Goal: Register for event/course

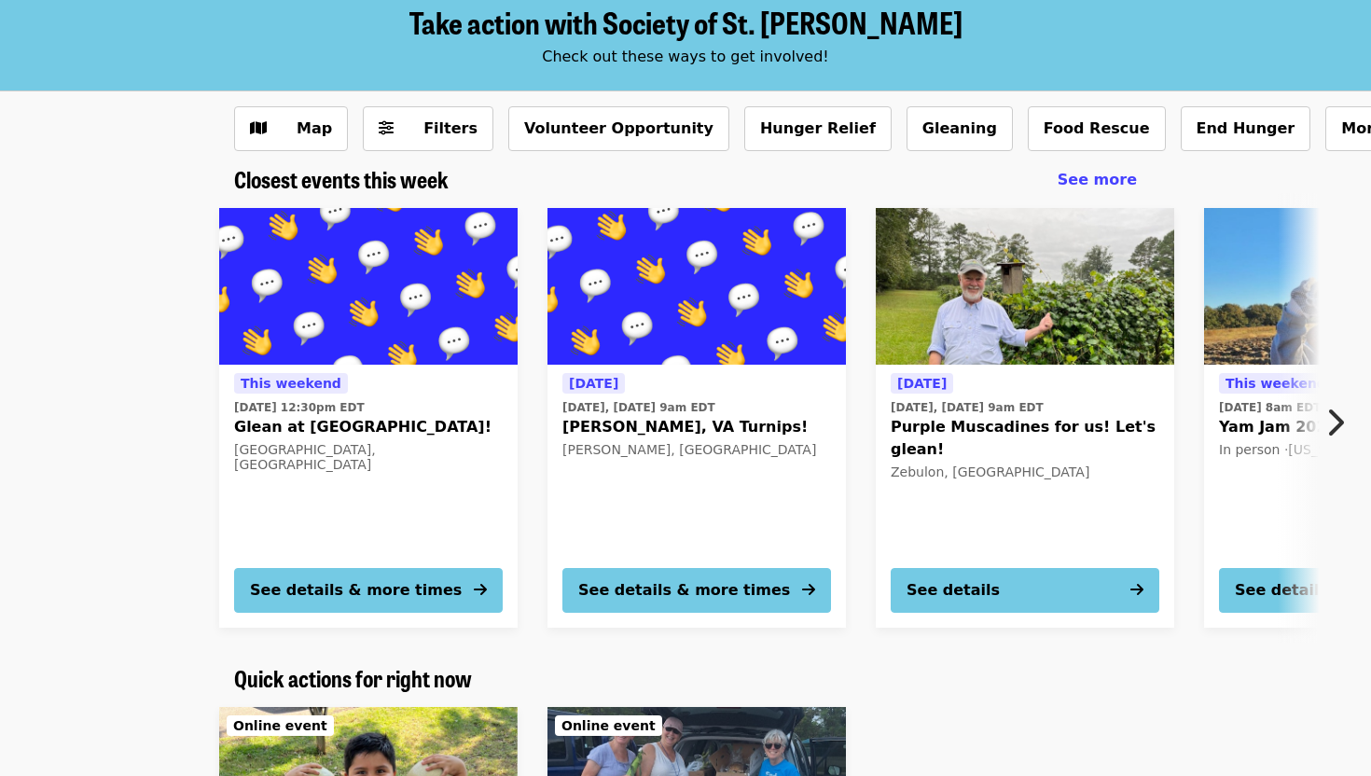
scroll to position [101, 0]
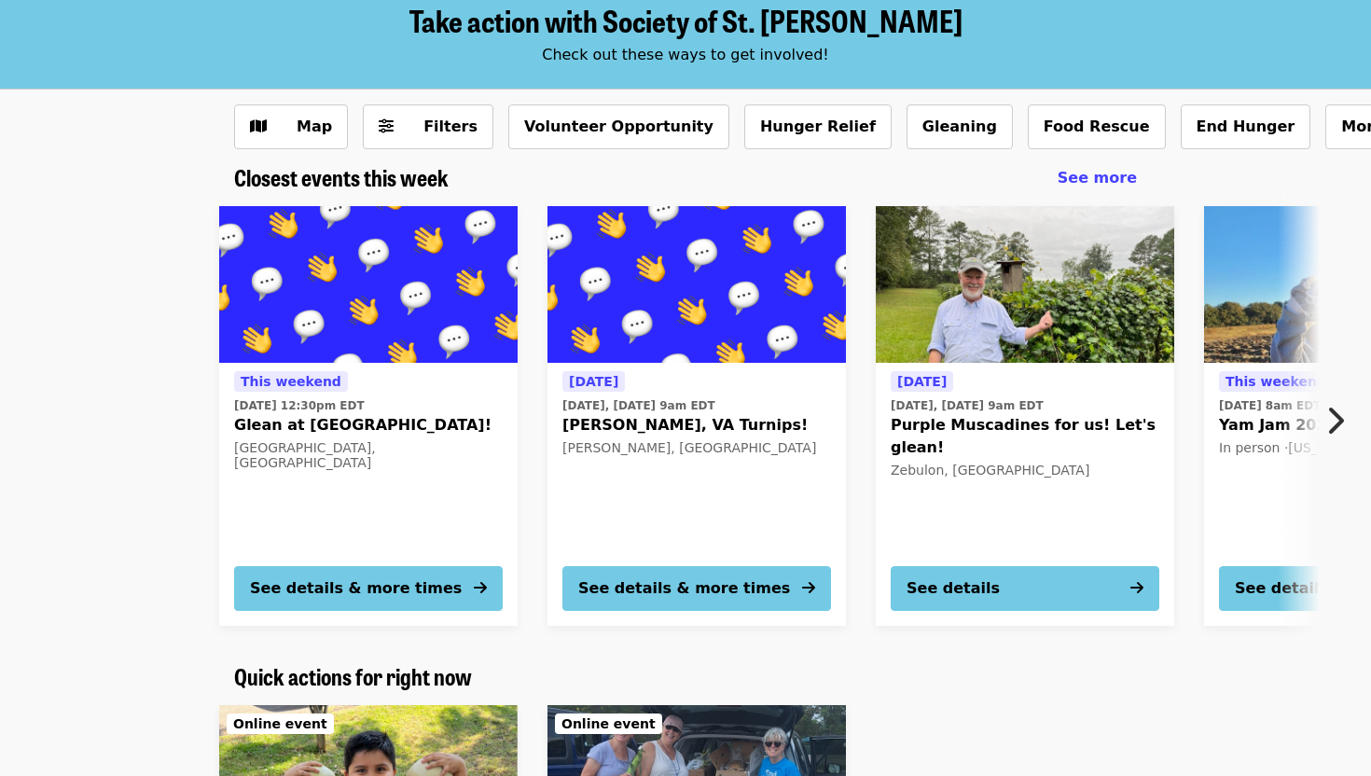
click at [1328, 409] on icon "chevron-right icon" at bounding box center [1335, 420] width 19 height 35
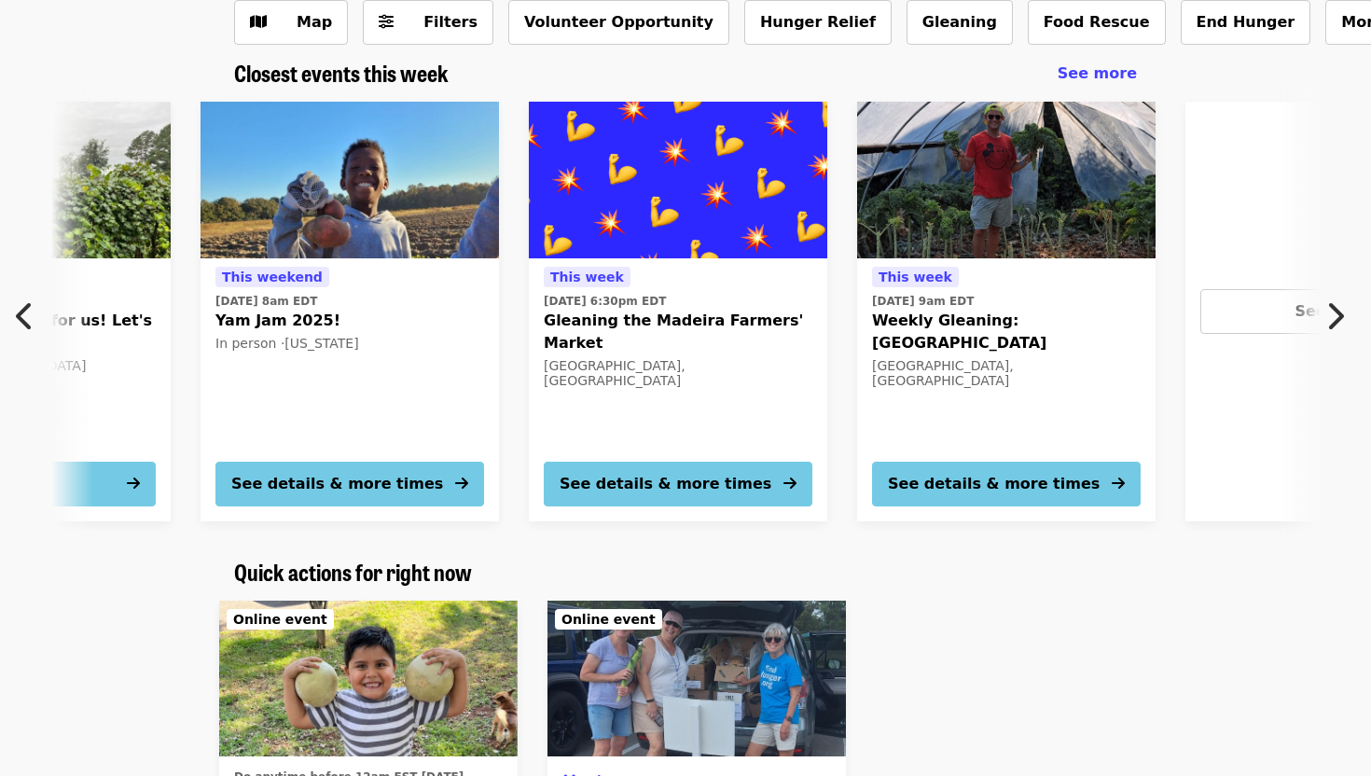
scroll to position [202, 0]
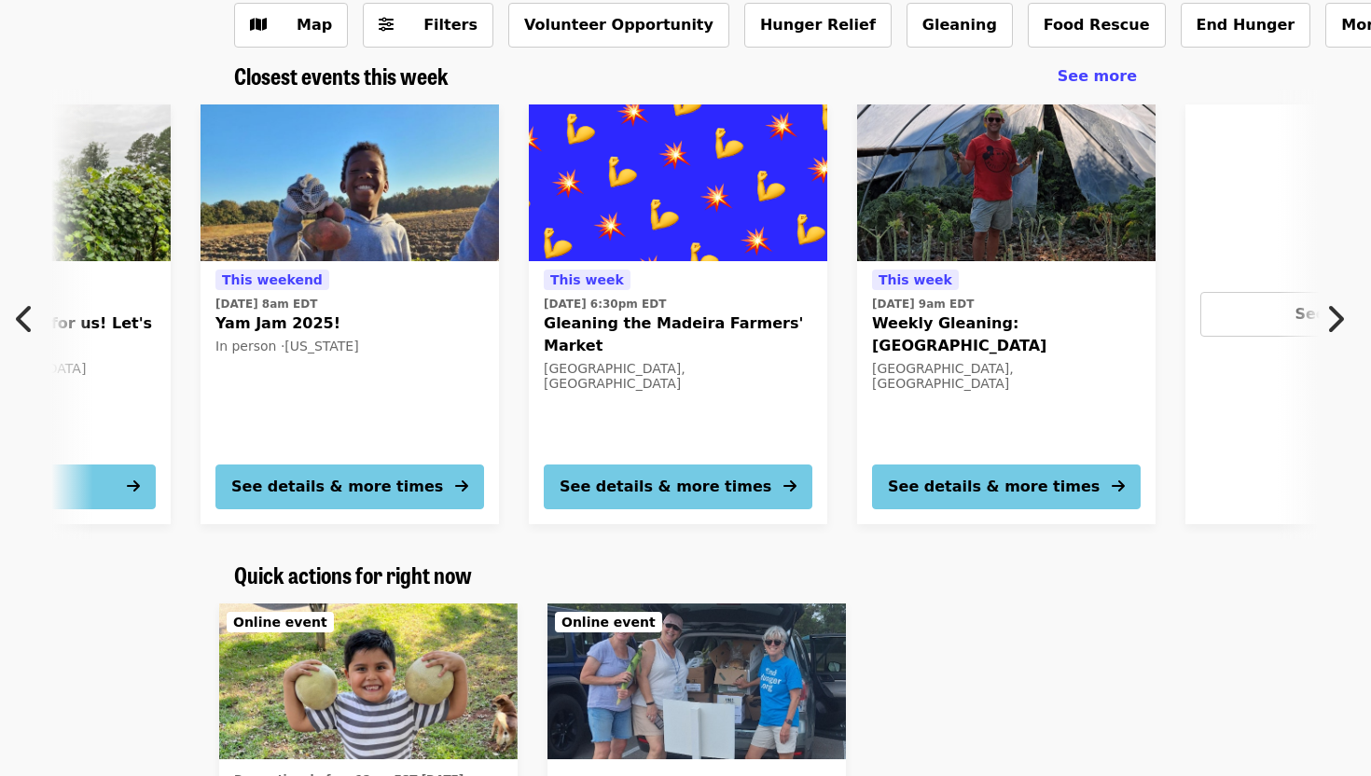
click at [1329, 325] on icon "chevron-right icon" at bounding box center [1335, 318] width 19 height 35
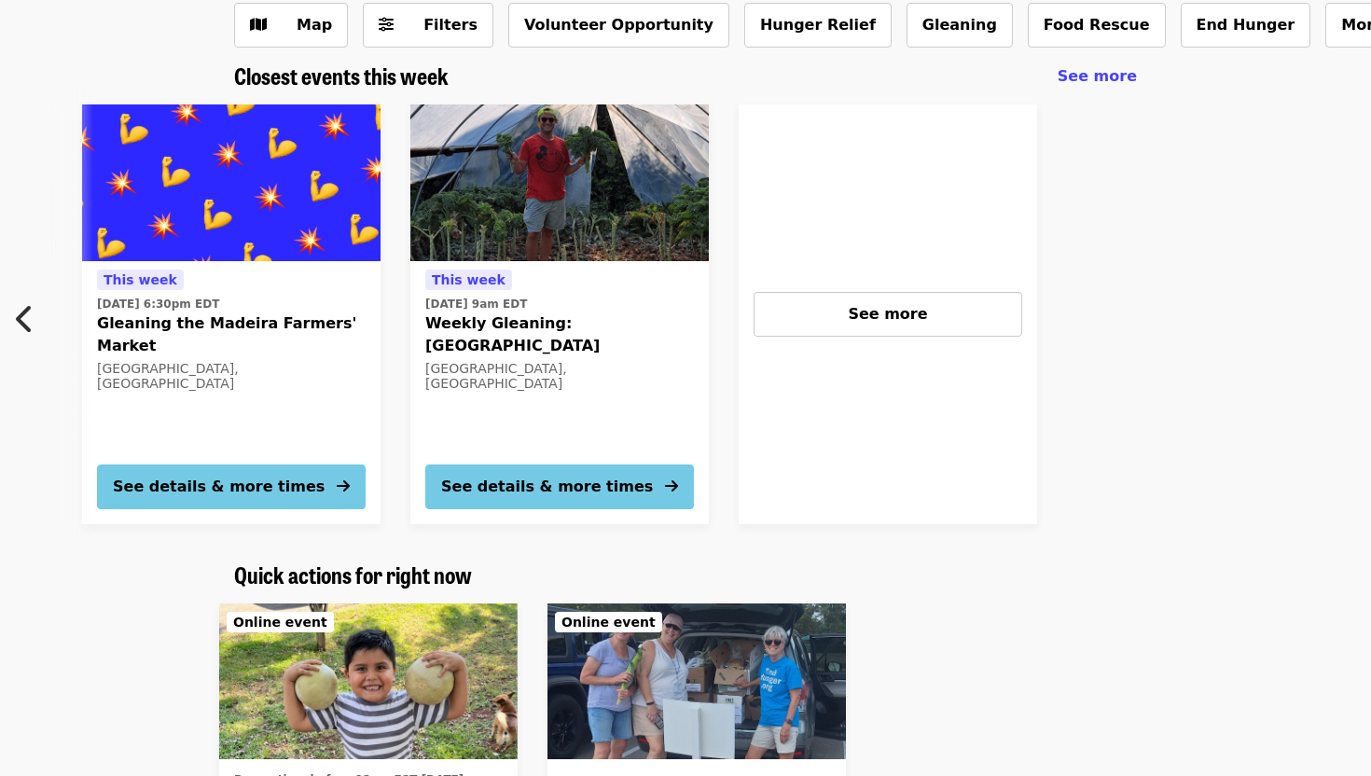
scroll to position [0, 1488]
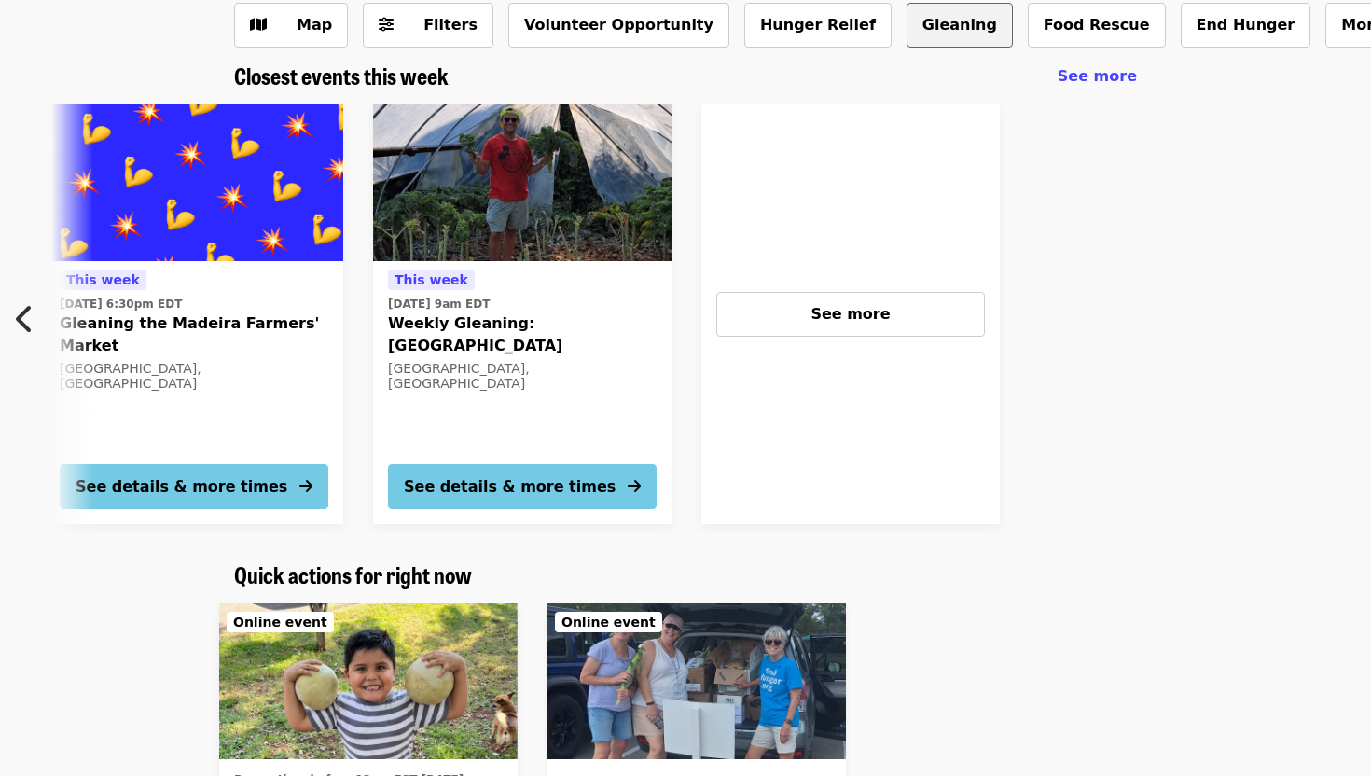
click at [907, 47] on button "Gleaning" at bounding box center [960, 25] width 106 height 45
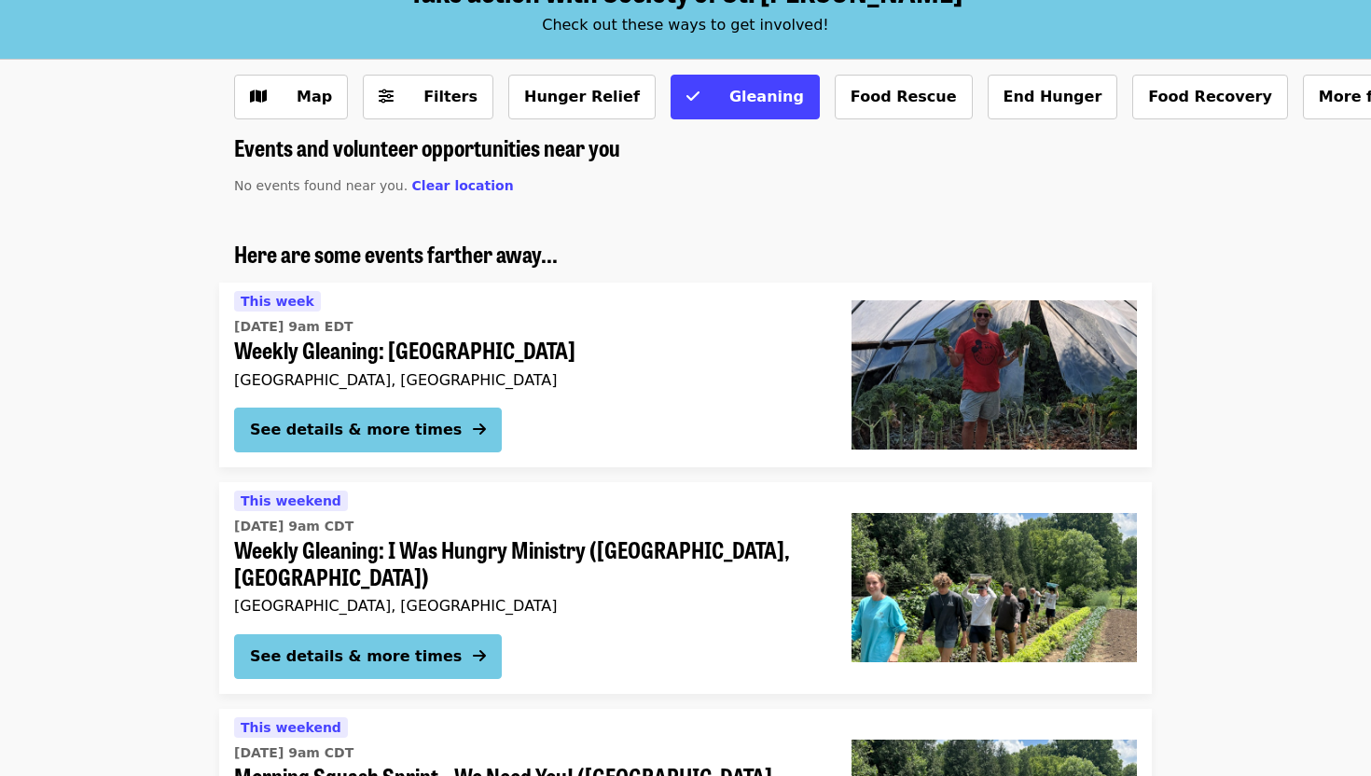
scroll to position [124, 0]
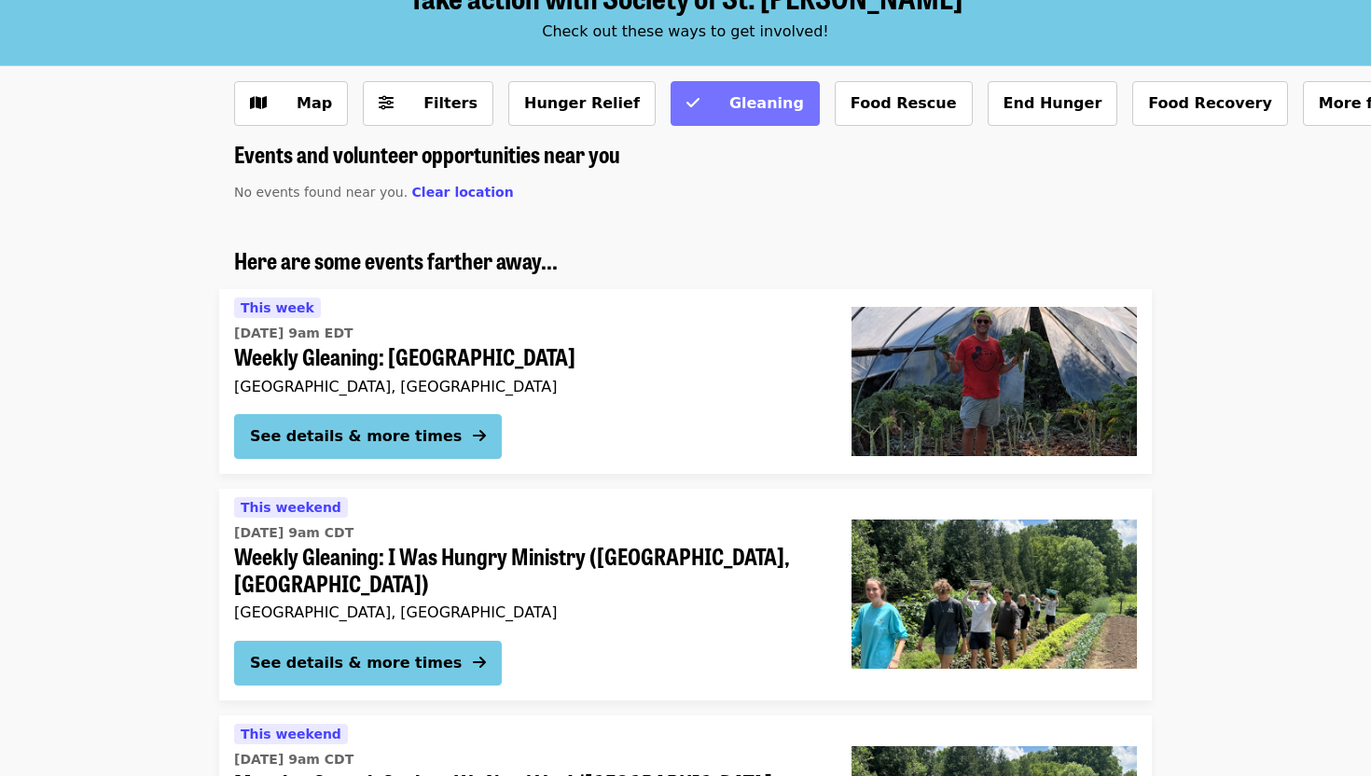
click at [729, 101] on span "Gleaning" at bounding box center [766, 103] width 75 height 18
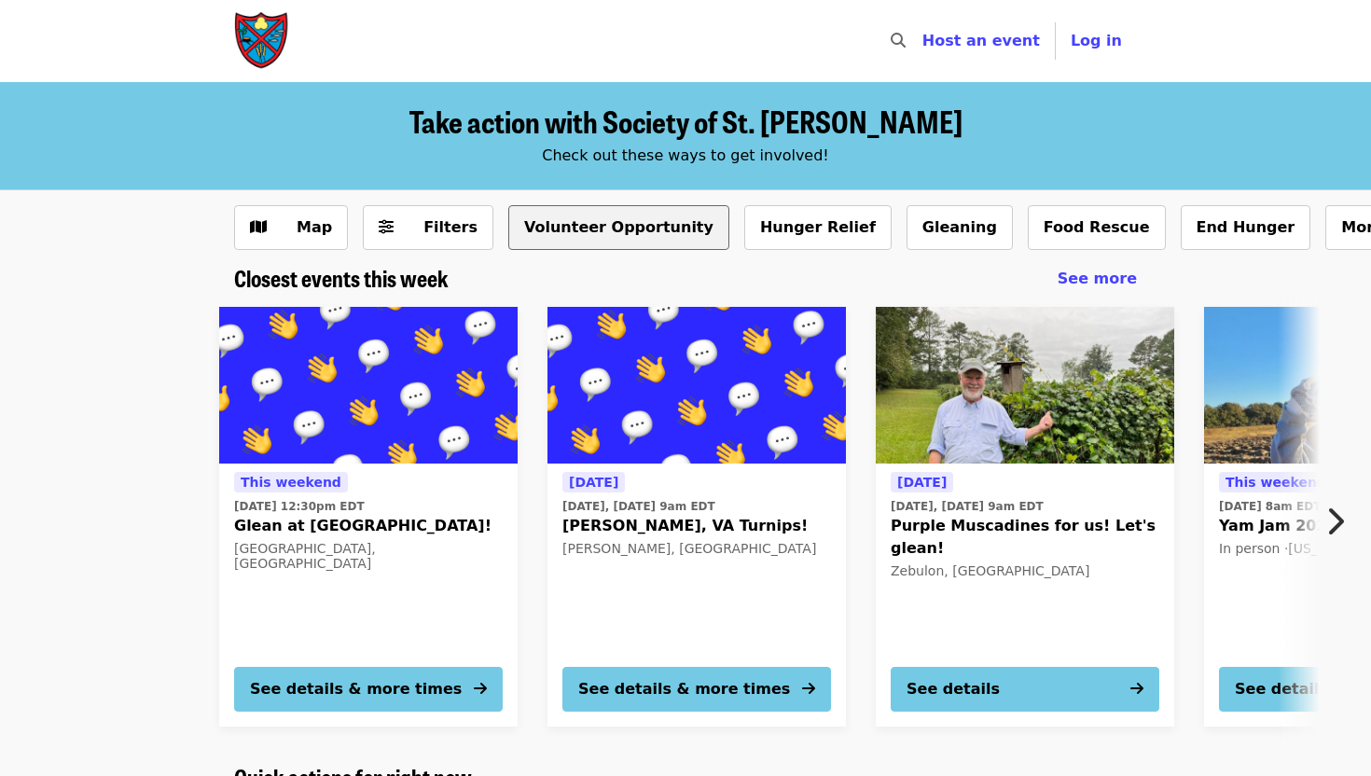
click at [615, 231] on button "Volunteer Opportunity" at bounding box center [618, 227] width 221 height 45
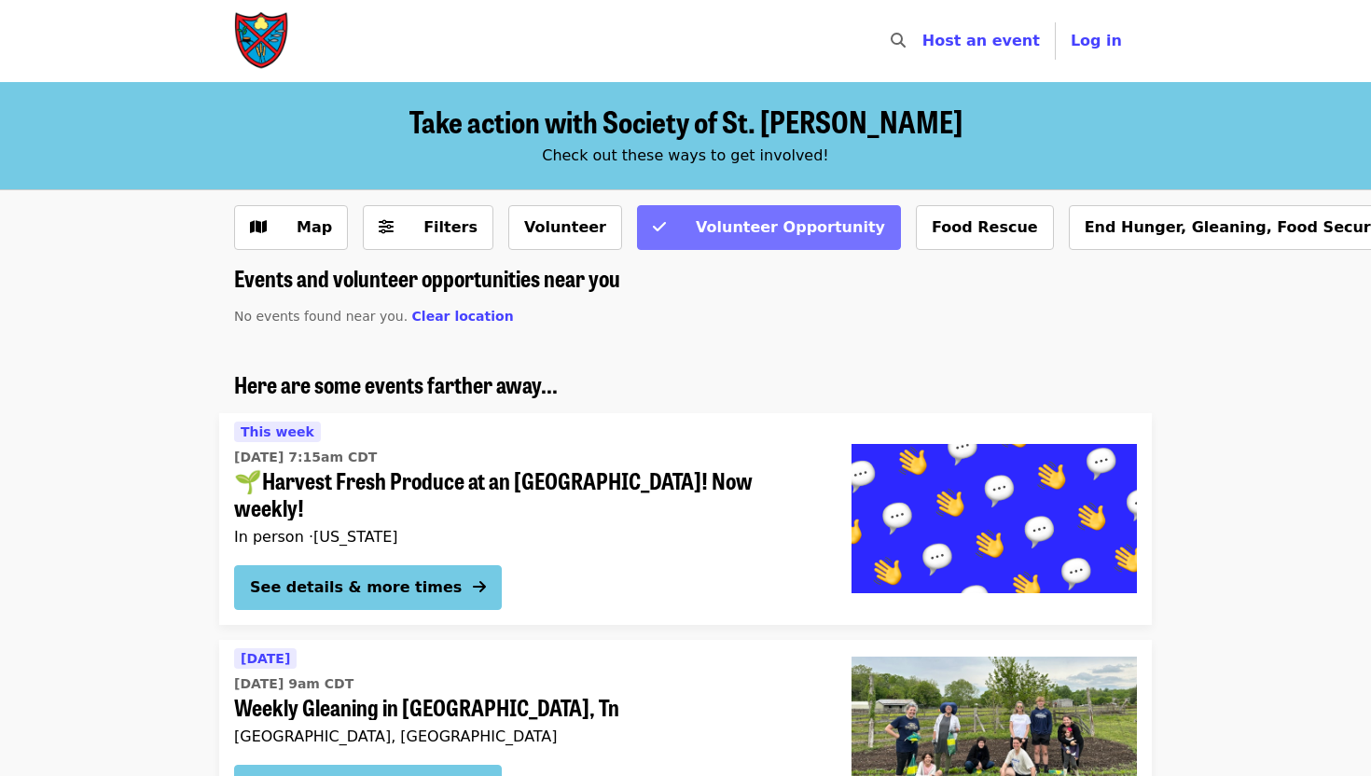
click at [696, 219] on span "Volunteer Opportunity" at bounding box center [790, 227] width 189 height 18
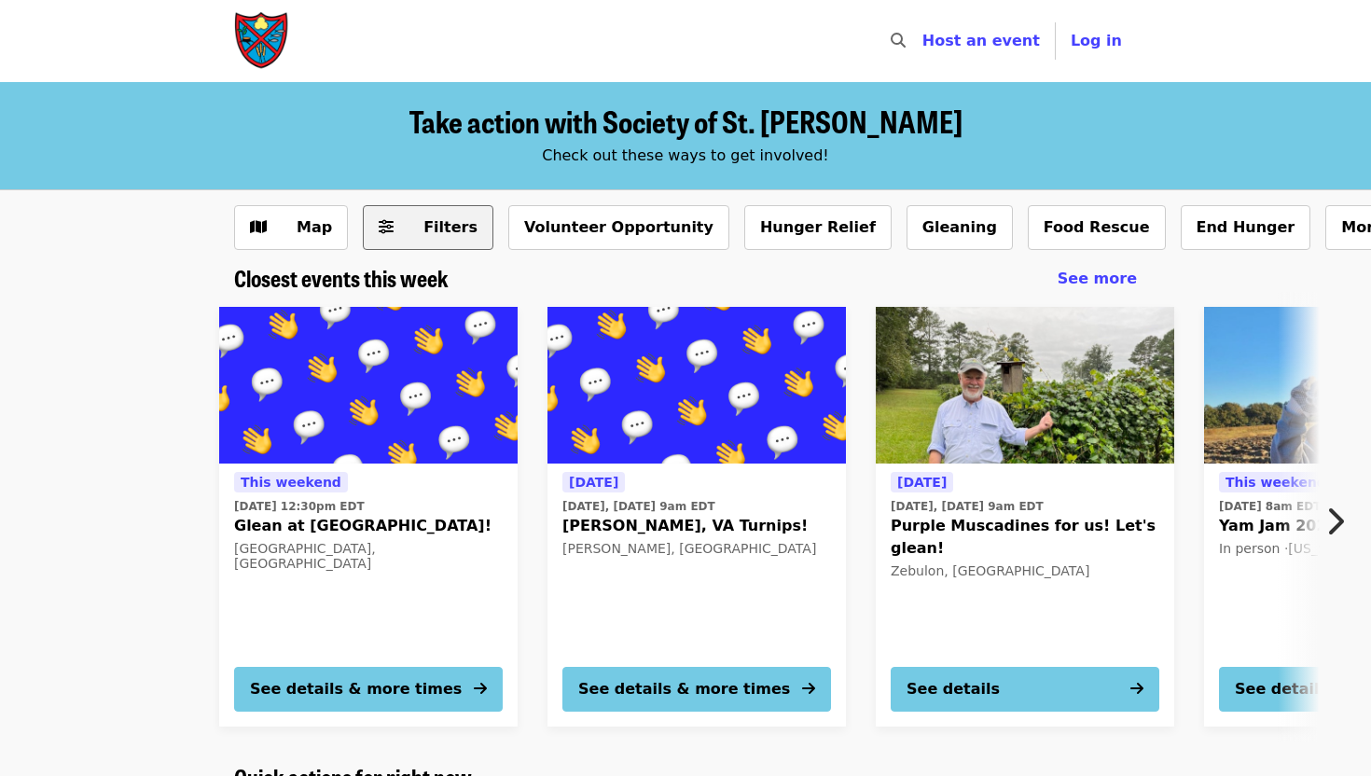
click at [440, 232] on span "Filters" at bounding box center [451, 227] width 54 height 18
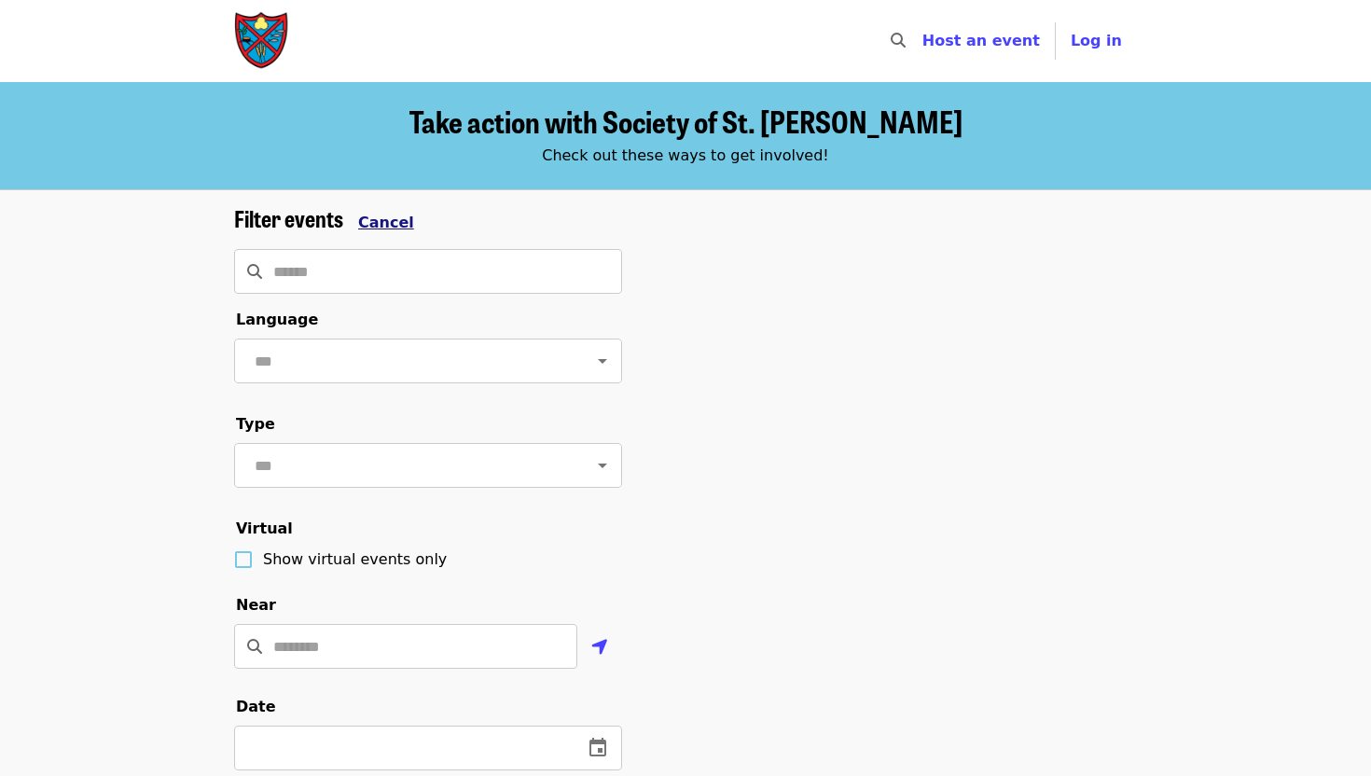
click at [388, 221] on span "Cancel" at bounding box center [386, 223] width 56 height 18
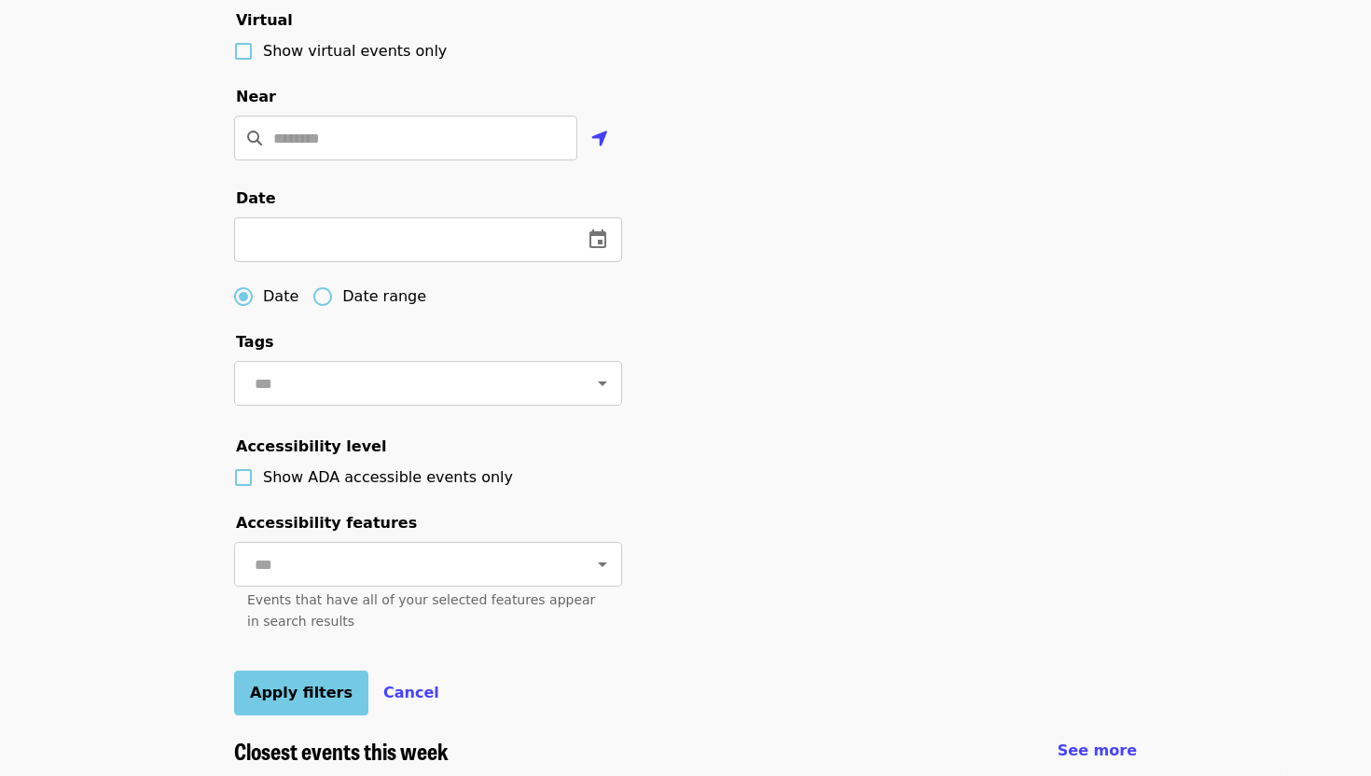
scroll to position [950, 0]
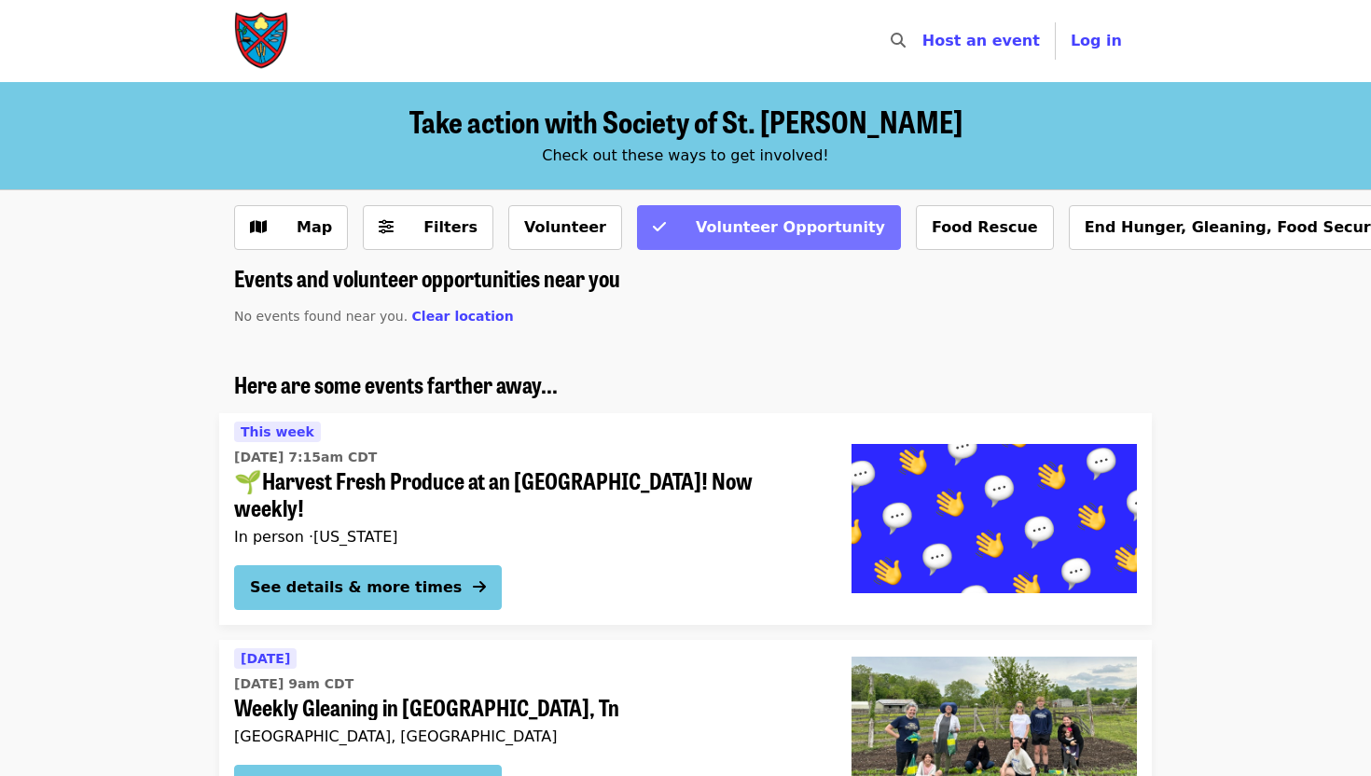
click at [786, 228] on span "Volunteer Opportunity" at bounding box center [790, 227] width 189 height 18
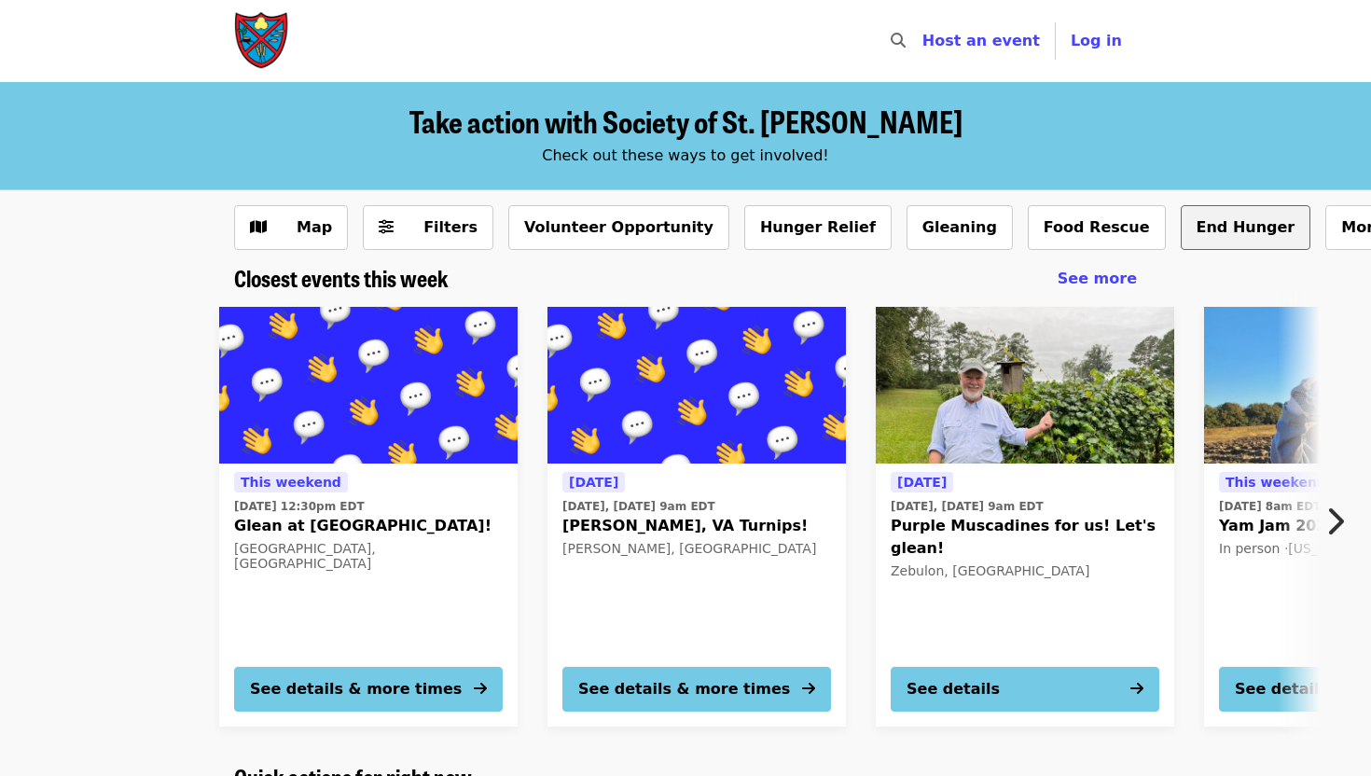
click at [1181, 216] on button "End Hunger" at bounding box center [1246, 227] width 131 height 45
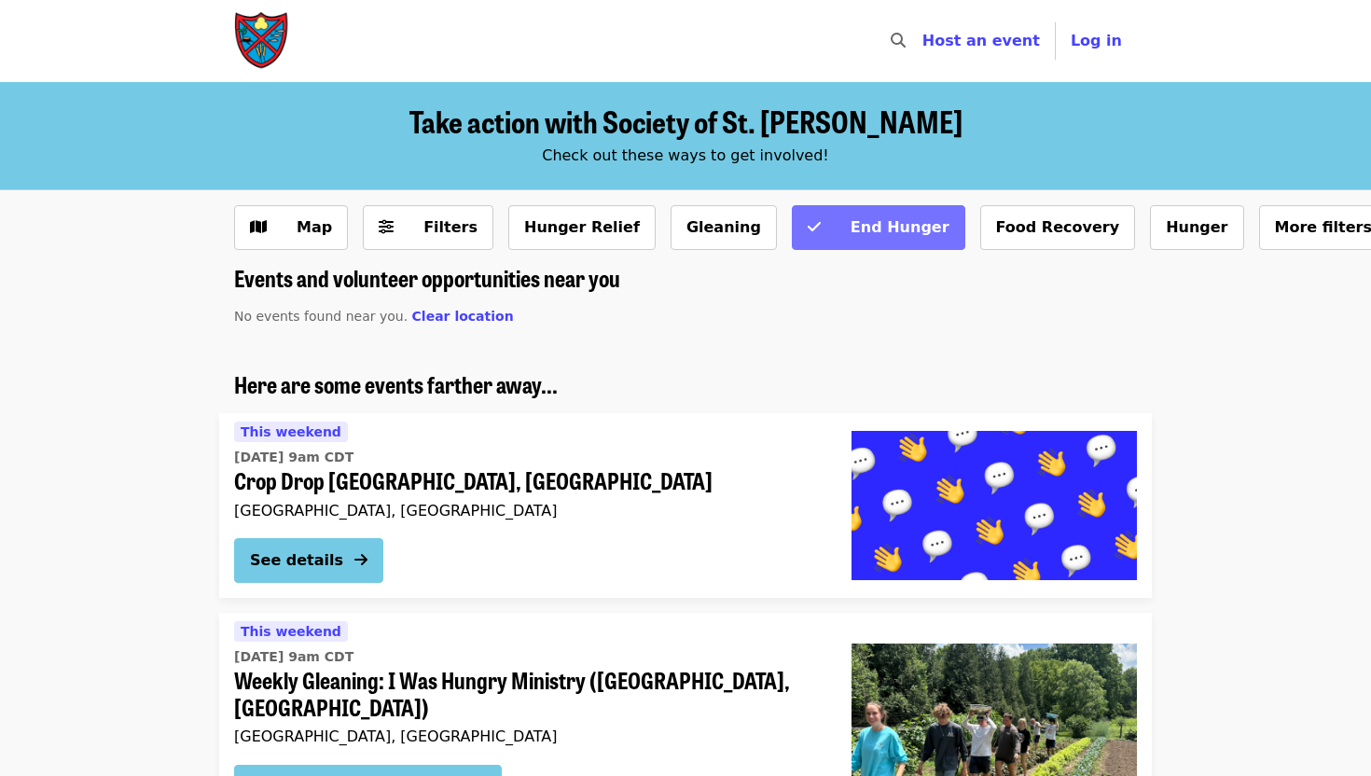
click at [851, 226] on span "End Hunger" at bounding box center [900, 227] width 99 height 18
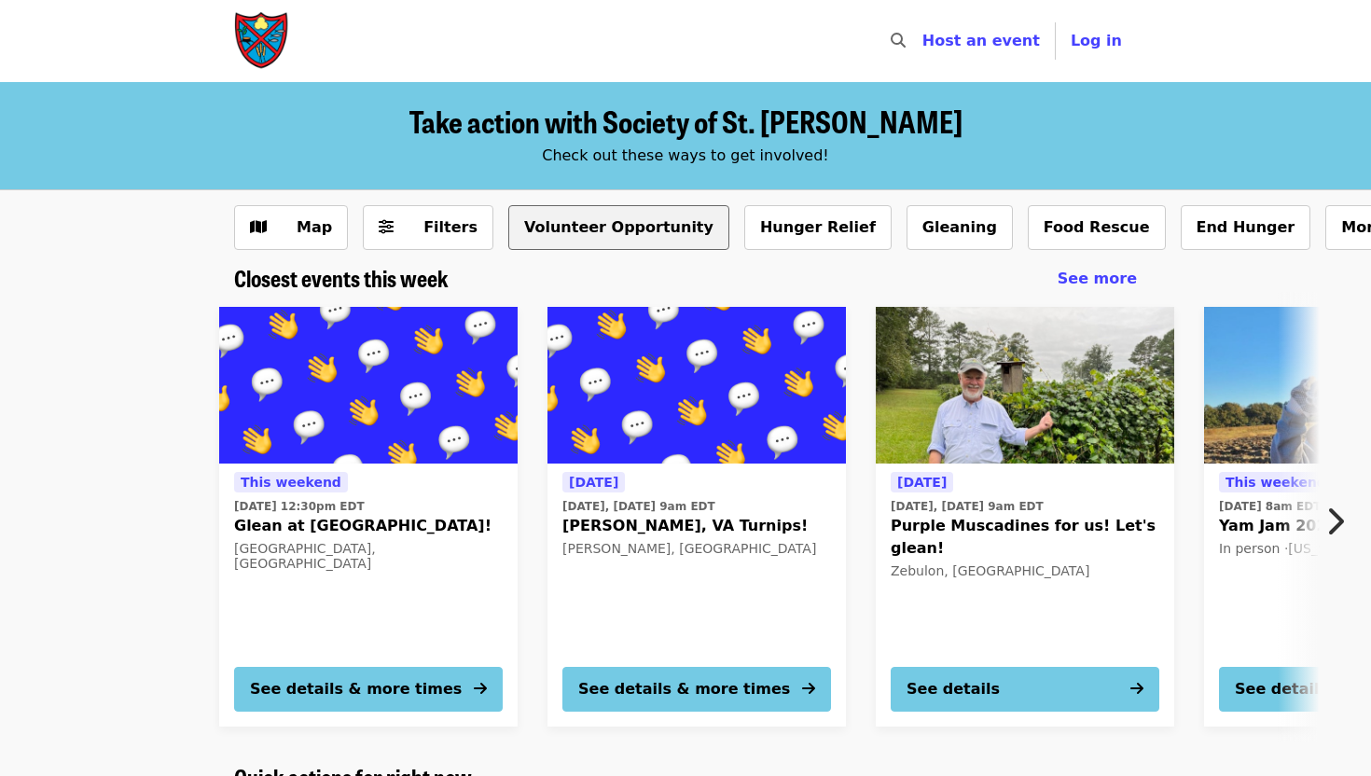
click at [605, 231] on button "Volunteer Opportunity" at bounding box center [618, 227] width 221 height 45
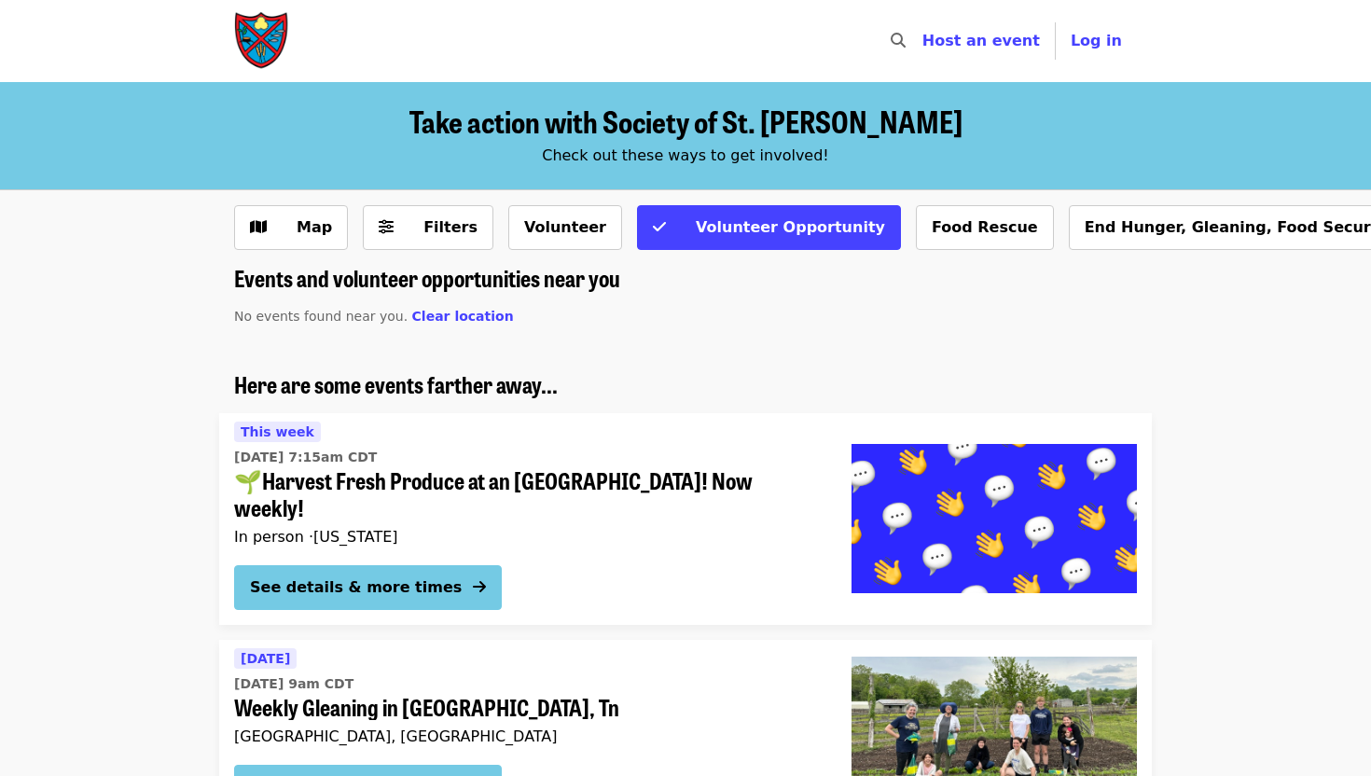
click at [605, 231] on div "Map Filters Volunteer Volunteer Opportunity Food Rescue End Hunger, Gleaning, F…" at bounding box center [685, 235] width 933 height 60
click at [696, 231] on span "Volunteer Opportunity" at bounding box center [790, 227] width 189 height 18
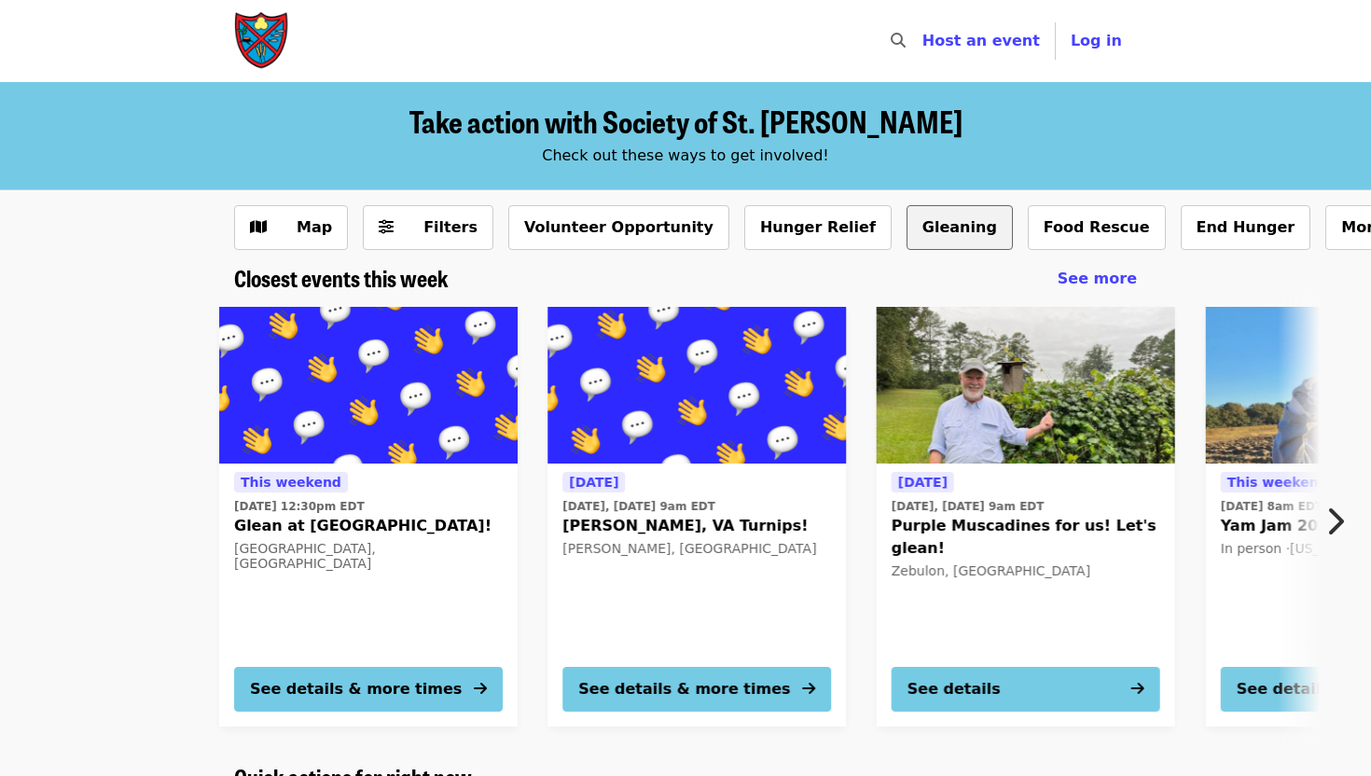
click at [907, 230] on button "Gleaning" at bounding box center [960, 227] width 106 height 45
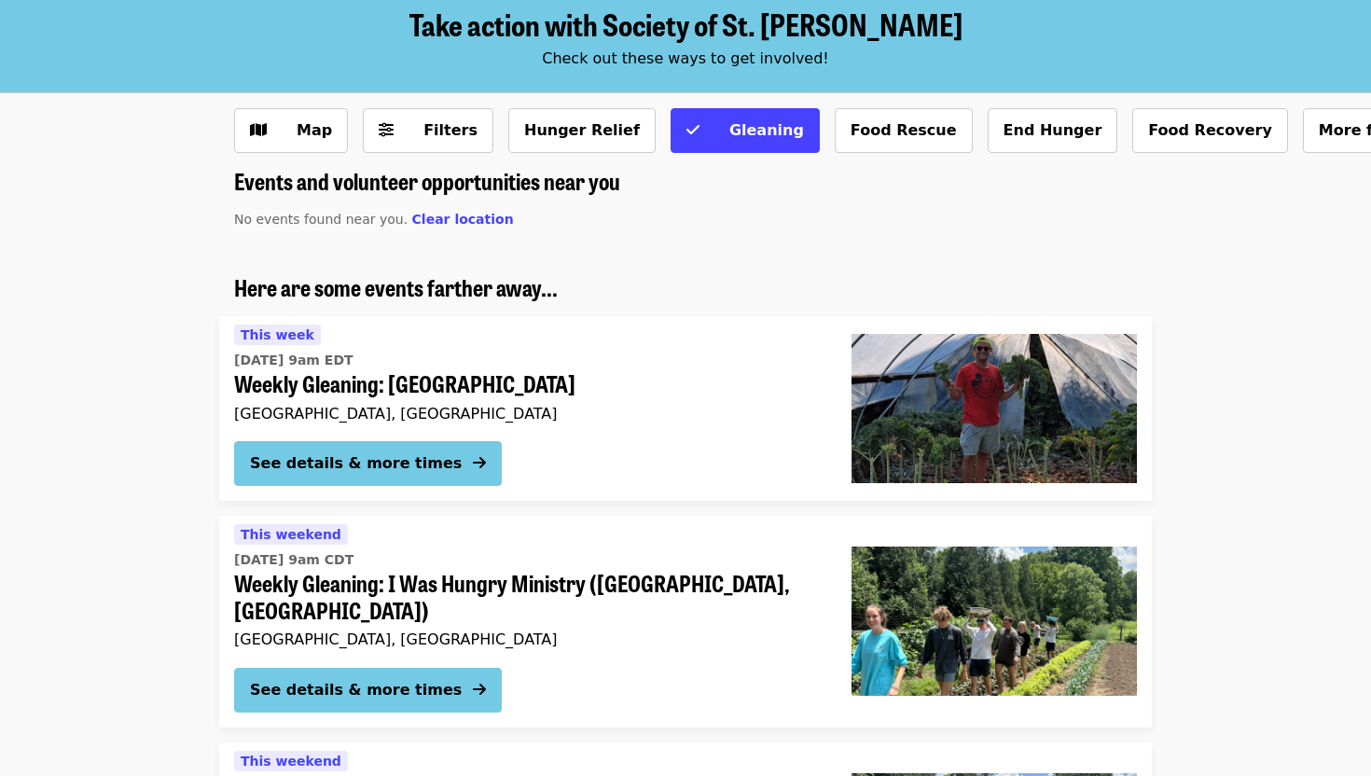
scroll to position [103, 0]
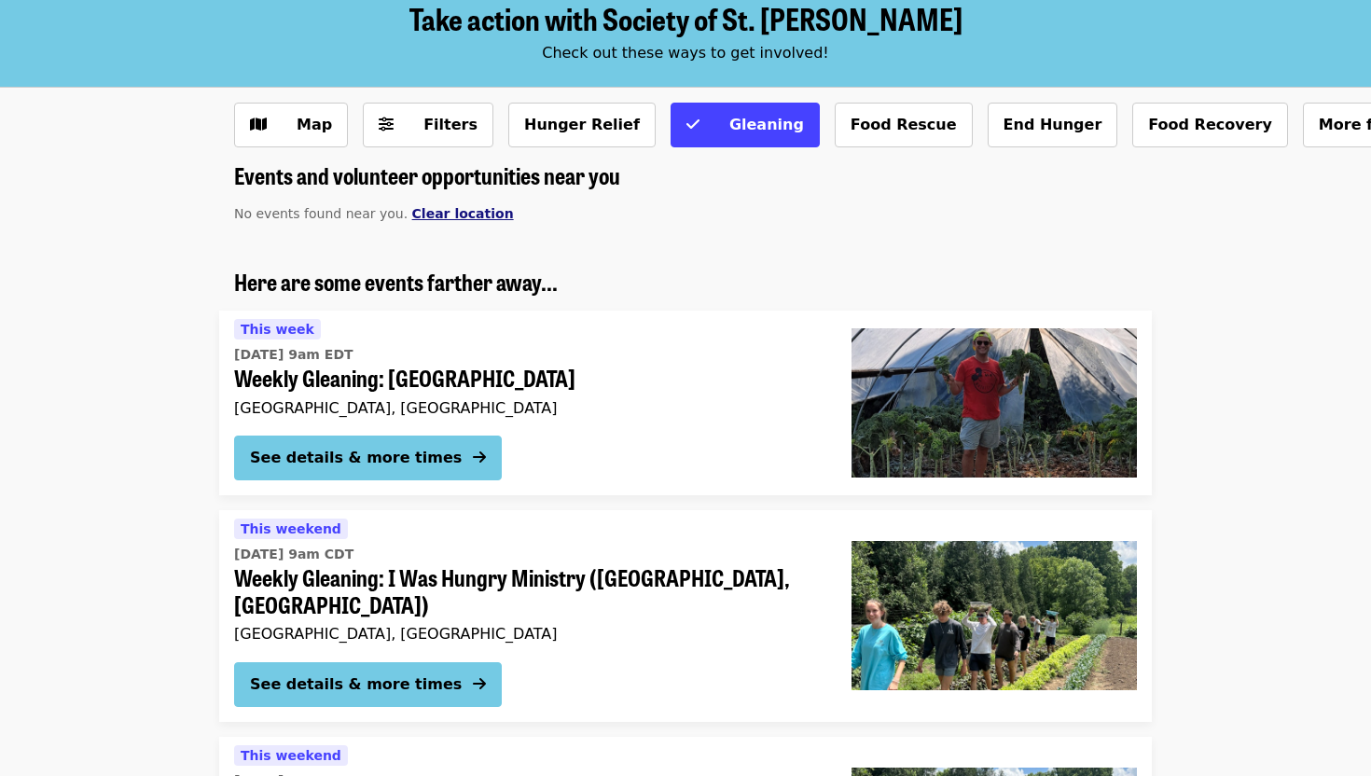
click at [462, 216] on span "Clear location" at bounding box center [463, 213] width 102 height 15
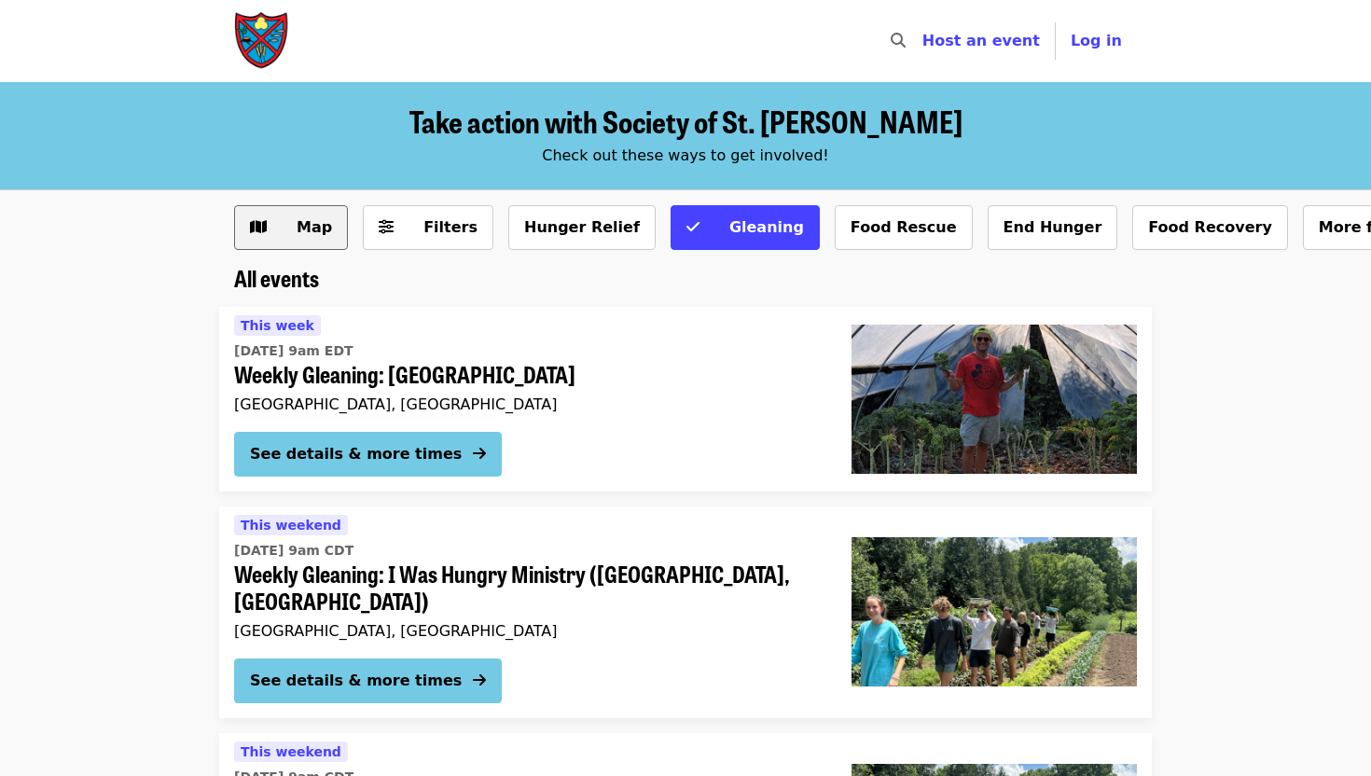
click at [302, 241] on button "Map" at bounding box center [291, 227] width 114 height 45
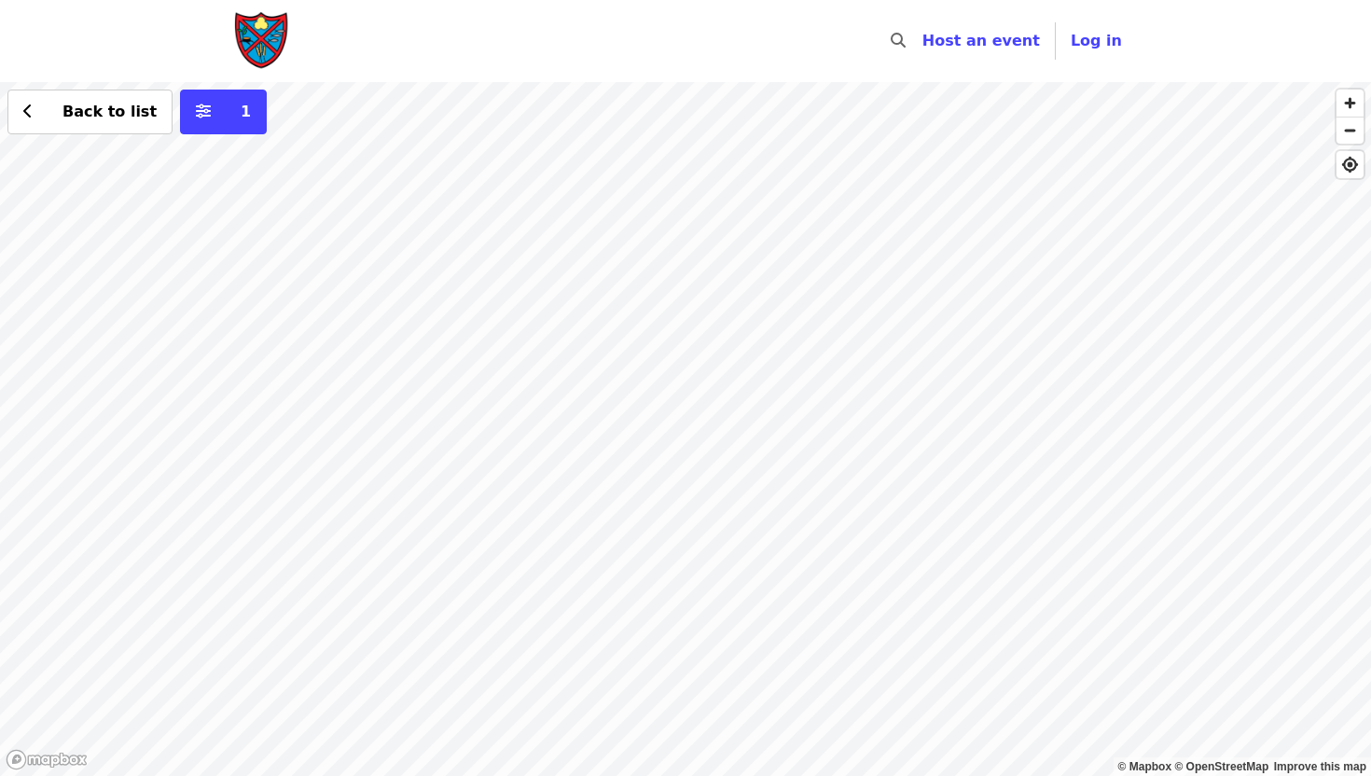
drag, startPoint x: 872, startPoint y: 446, endPoint x: 479, endPoint y: 424, distance: 394.3
click at [479, 435] on div "Back to list 1" at bounding box center [685, 429] width 1371 height 694
click at [636, 436] on div "Back to list 1" at bounding box center [685, 429] width 1371 height 694
drag, startPoint x: 775, startPoint y: 399, endPoint x: 481, endPoint y: 442, distance: 297.0
click at [481, 442] on div "Back to list 1" at bounding box center [685, 429] width 1371 height 694
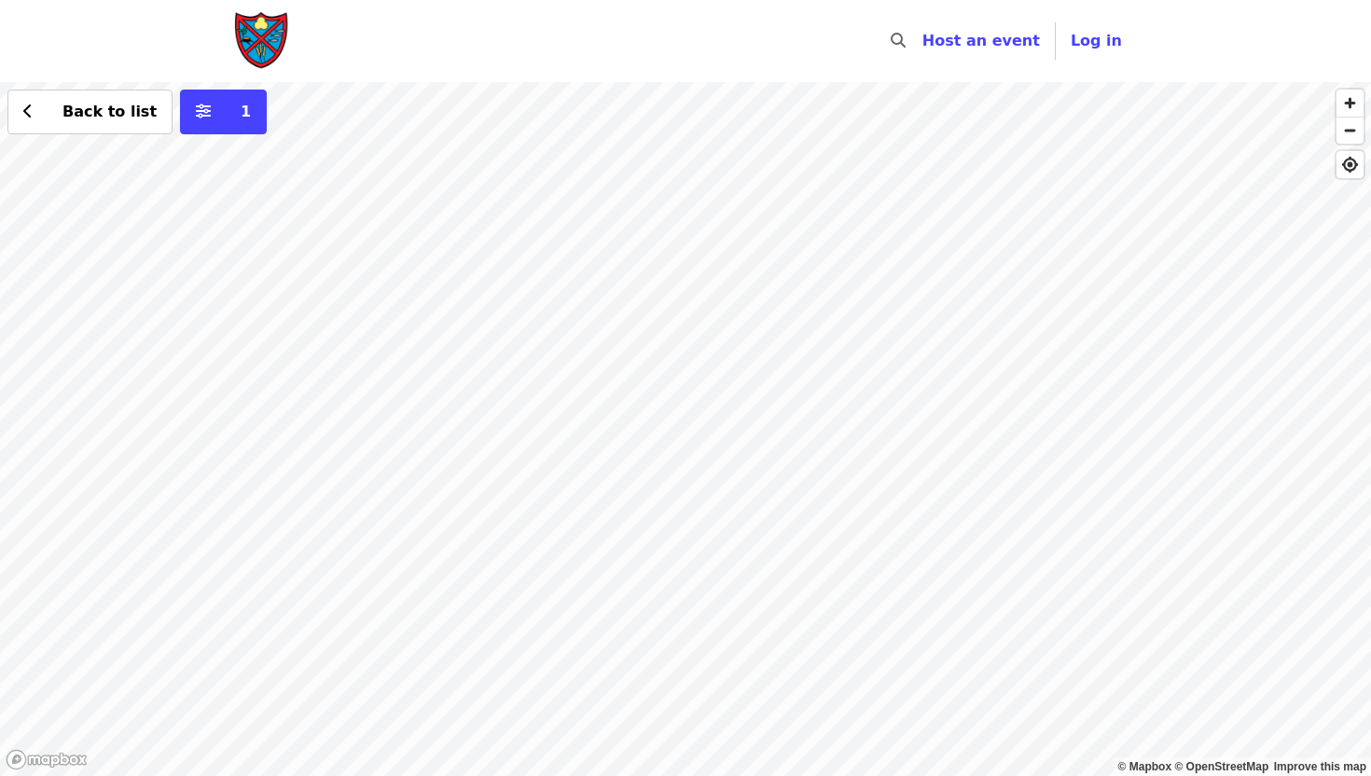
click at [204, 78] on div "Skip to content ​ Host an event Host Log in © Mapbox © OpenStreetMap Improve th…" at bounding box center [685, 388] width 1371 height 776
click at [195, 115] on button "1" at bounding box center [223, 112] width 87 height 45
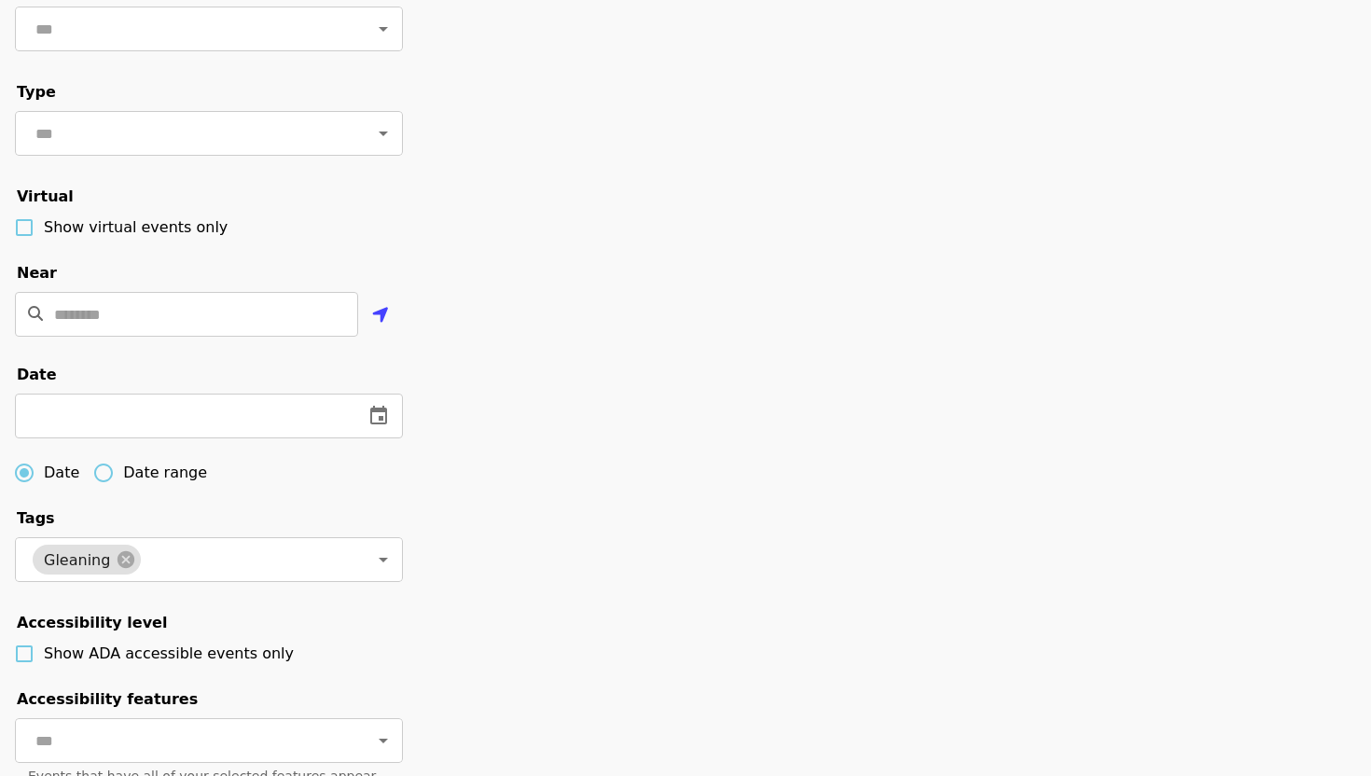
scroll to position [227, 0]
click at [204, 304] on input "Location" at bounding box center [206, 311] width 304 height 45
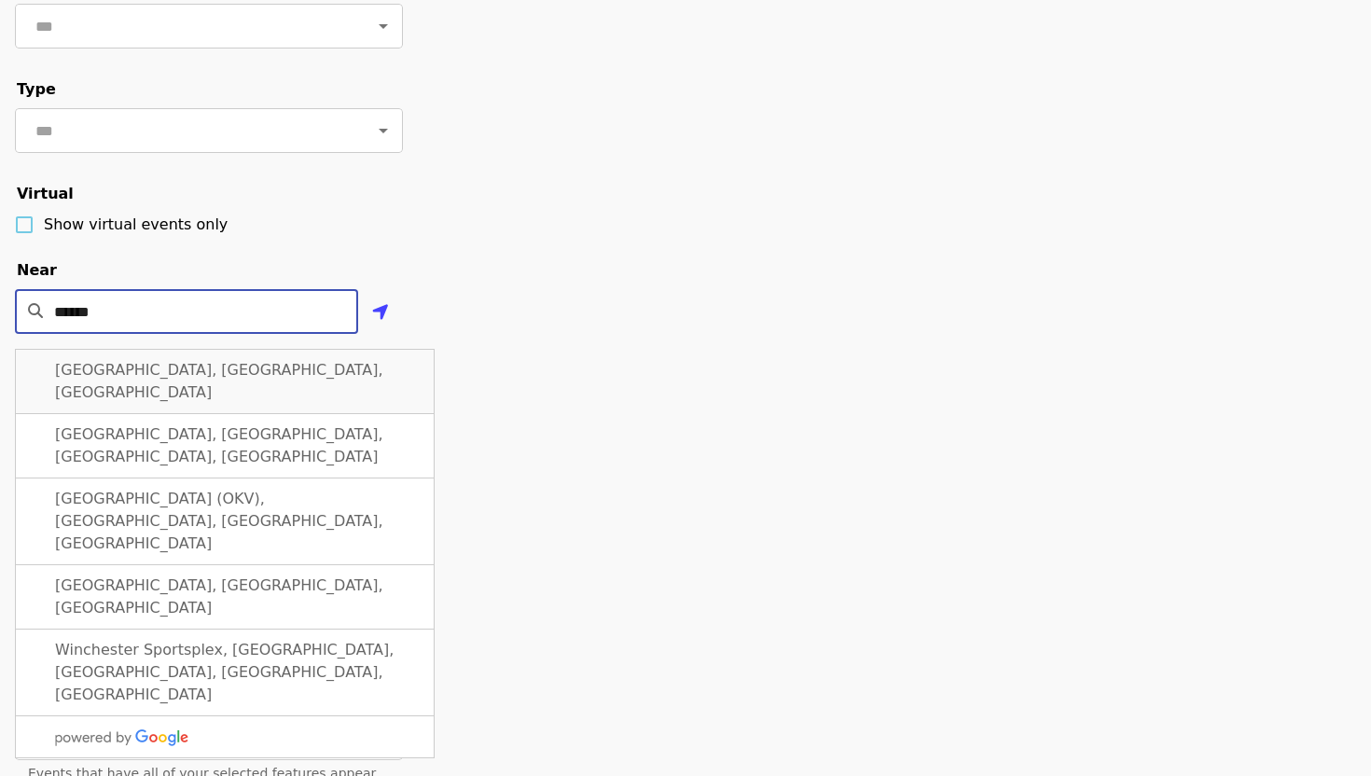
click at [199, 357] on div "Winchester, VA, USA" at bounding box center [225, 381] width 420 height 65
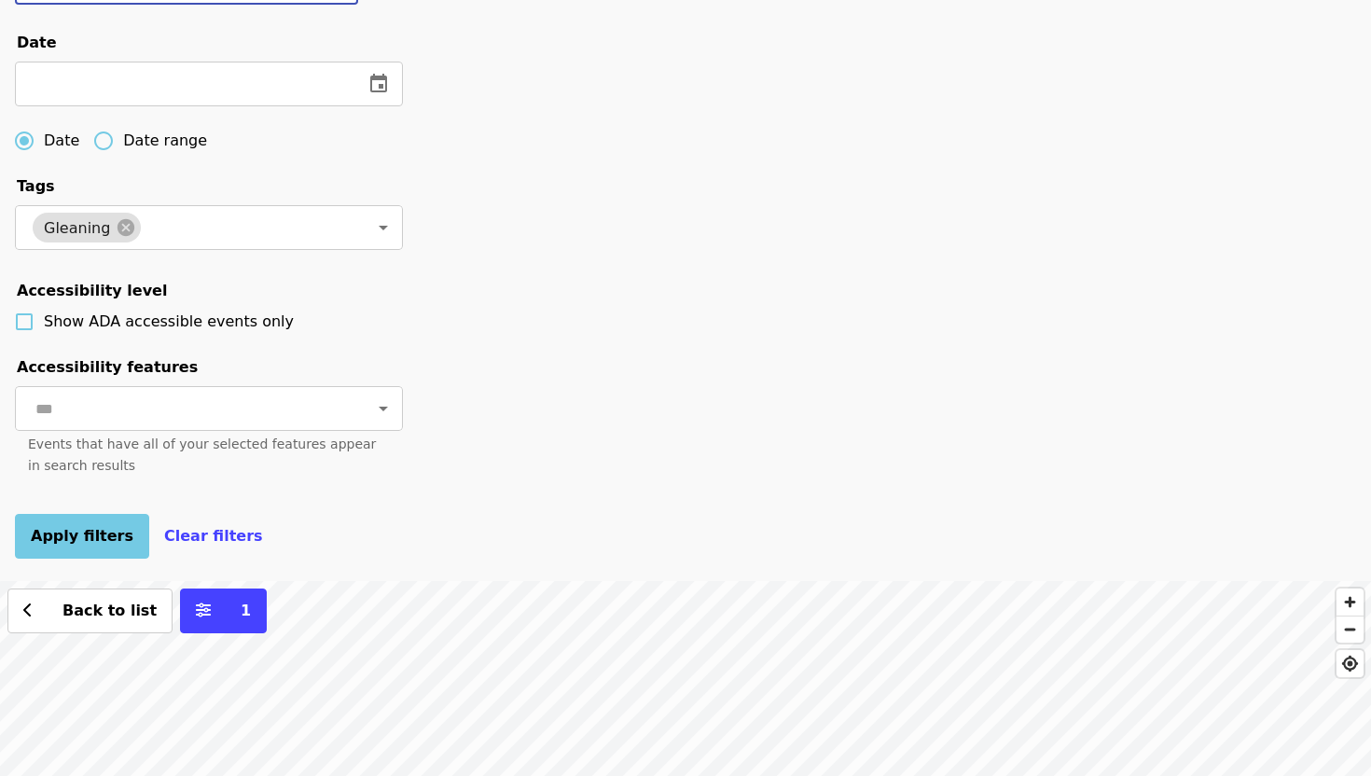
scroll to position [653, 0]
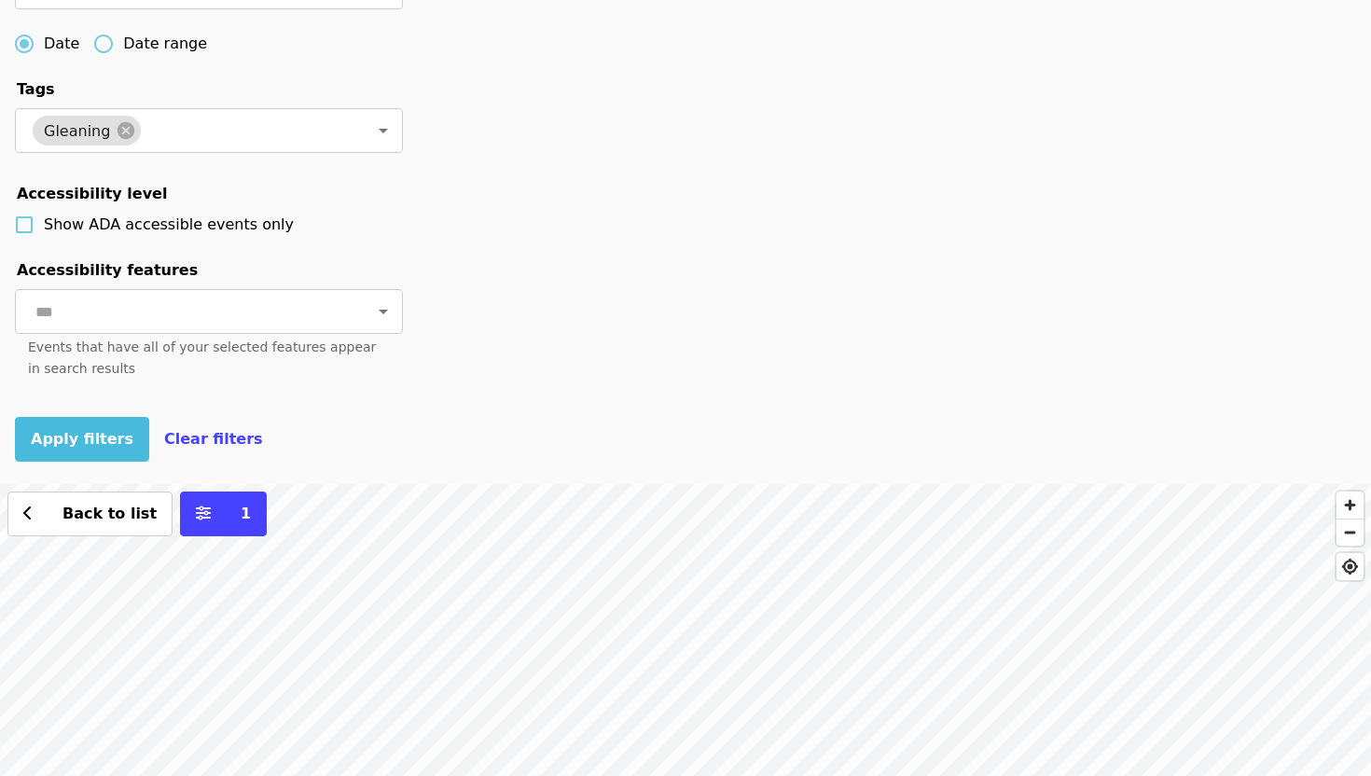
type input "**********"
click at [101, 427] on button "Apply filters" at bounding box center [82, 439] width 134 height 45
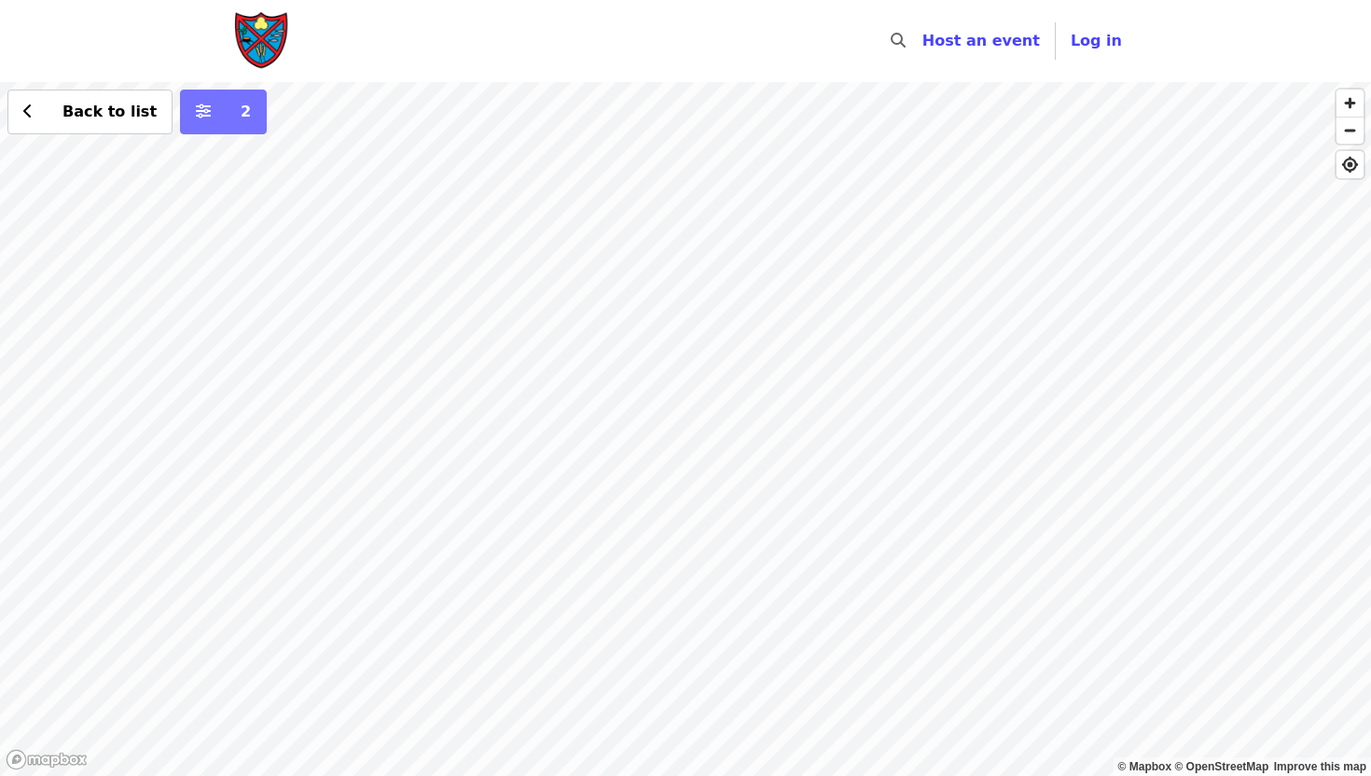
click at [203, 114] on button "2" at bounding box center [223, 112] width 87 height 45
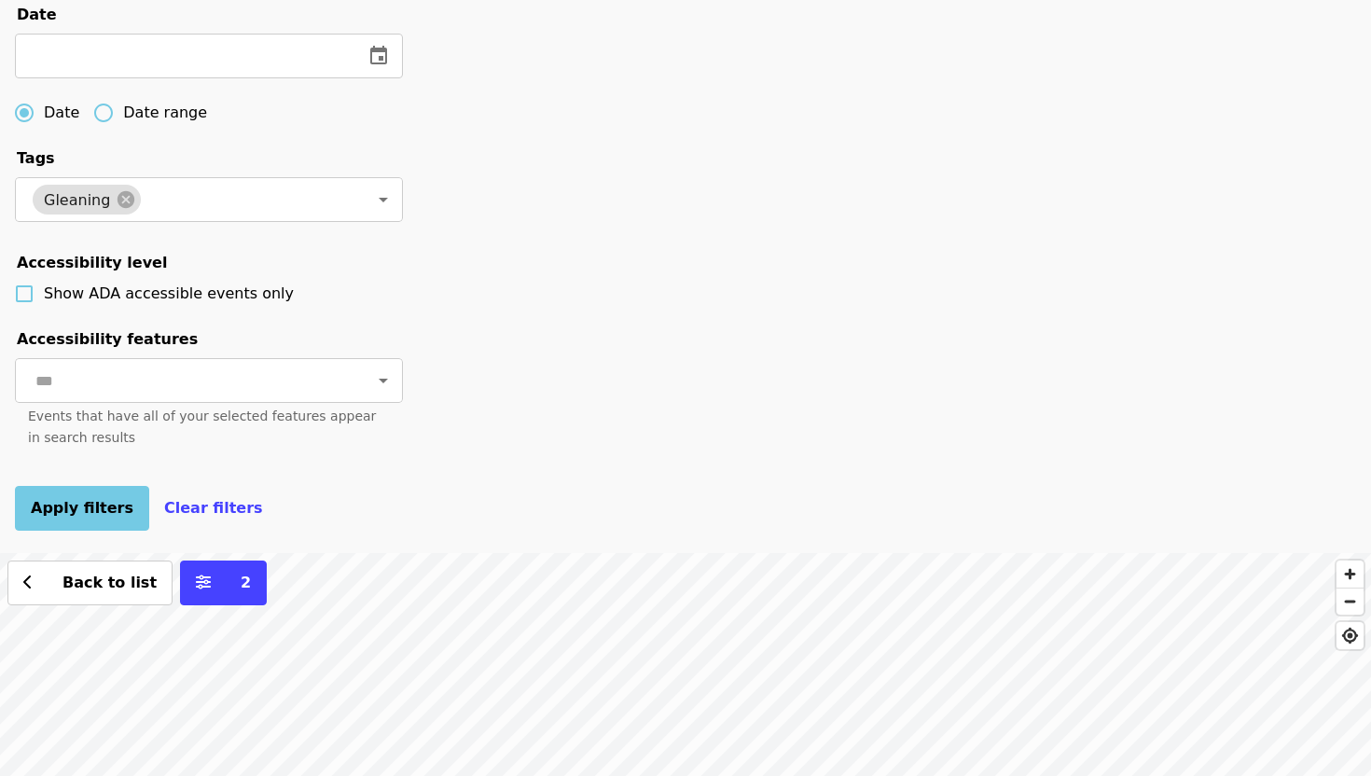
scroll to position [587, 0]
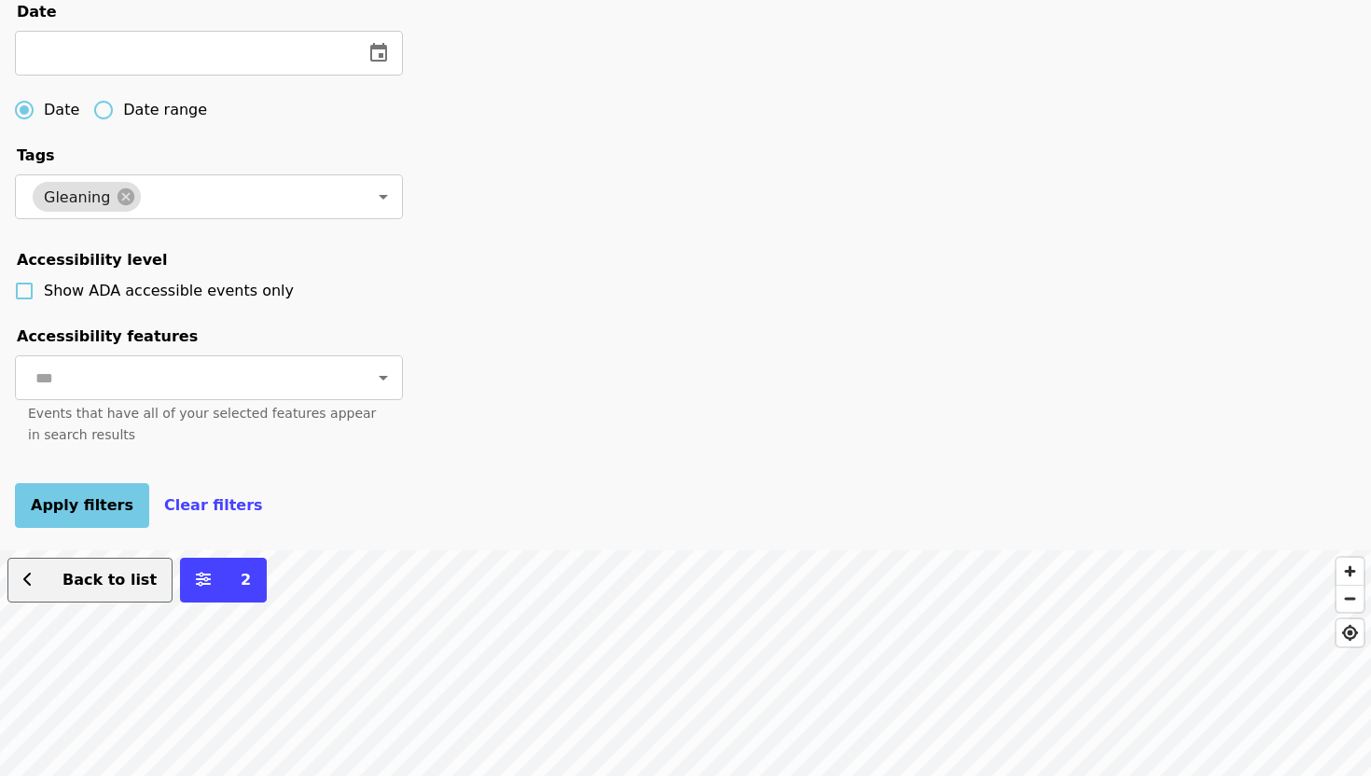
click at [122, 585] on span "Back to list" at bounding box center [110, 580] width 94 height 18
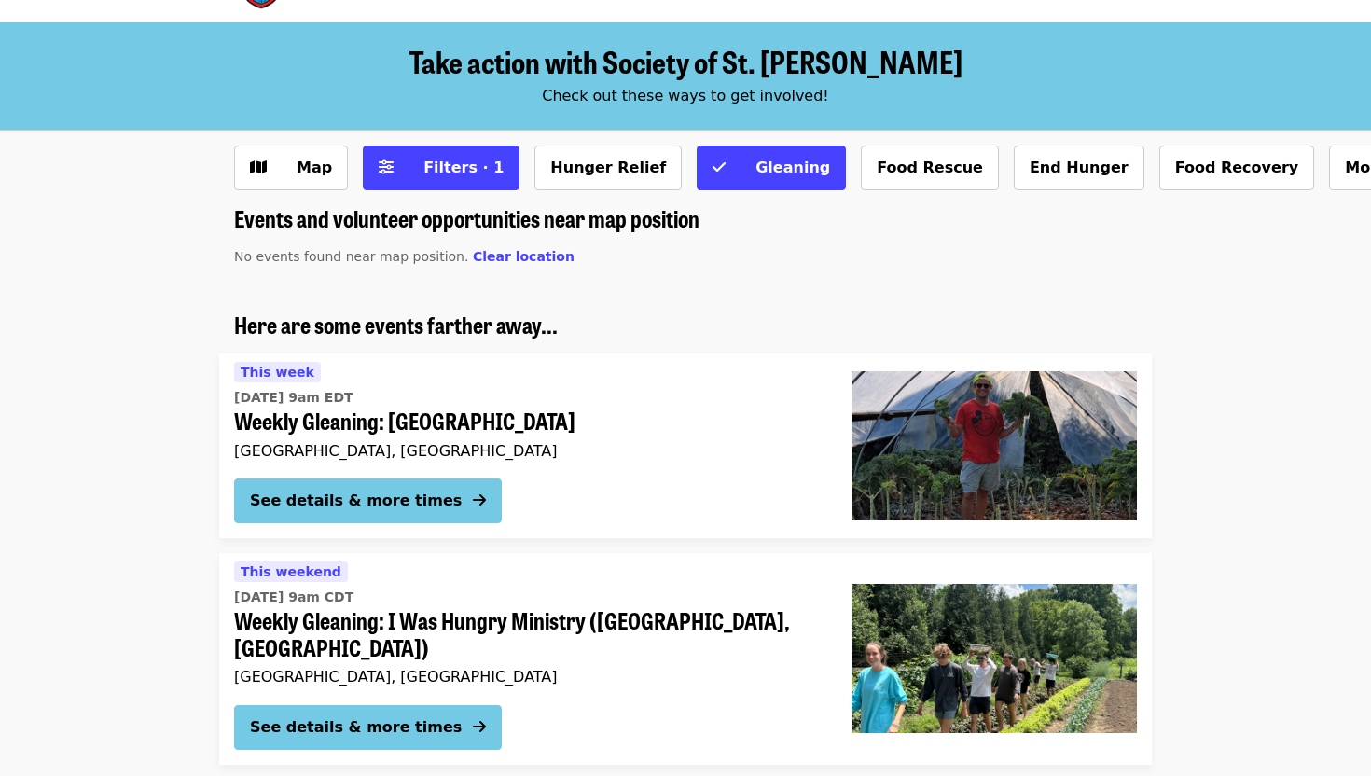
scroll to position [73, 0]
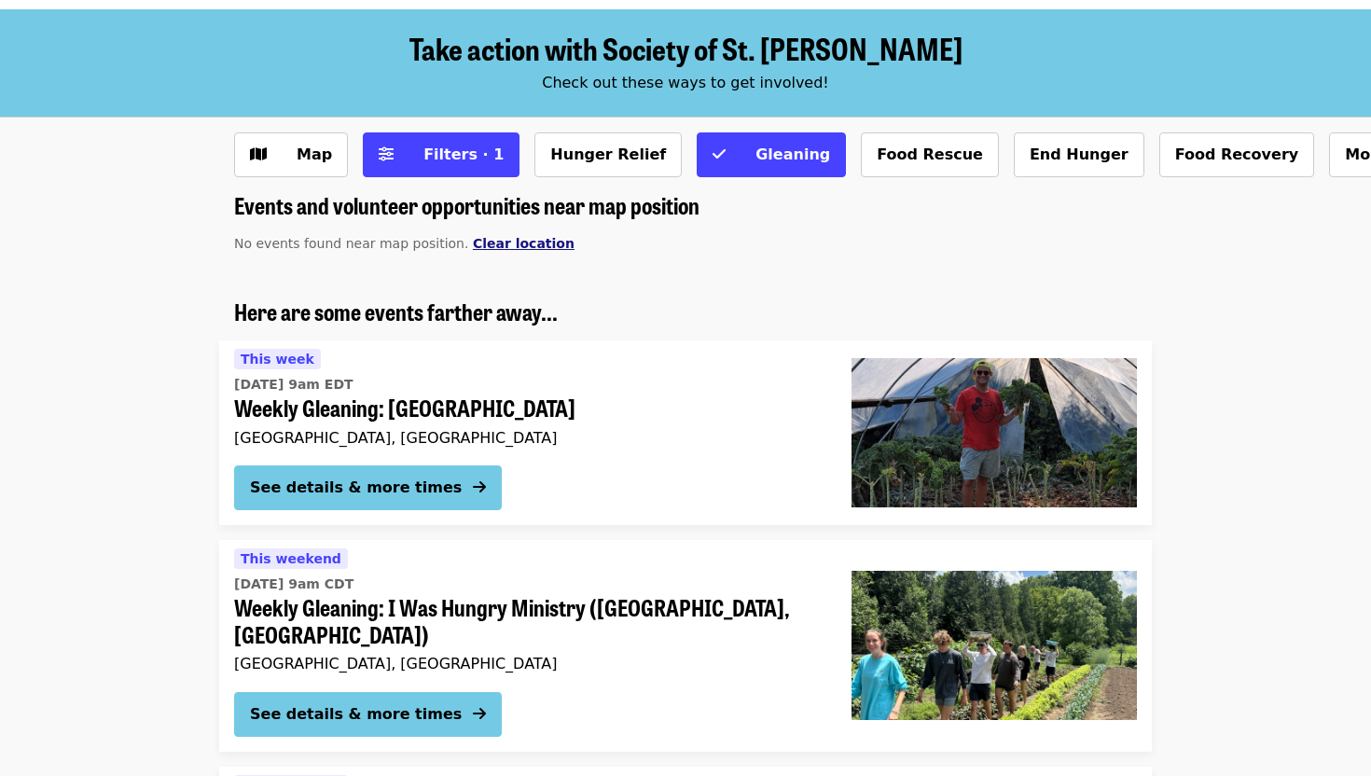
click at [497, 234] on button "Clear location" at bounding box center [524, 244] width 102 height 20
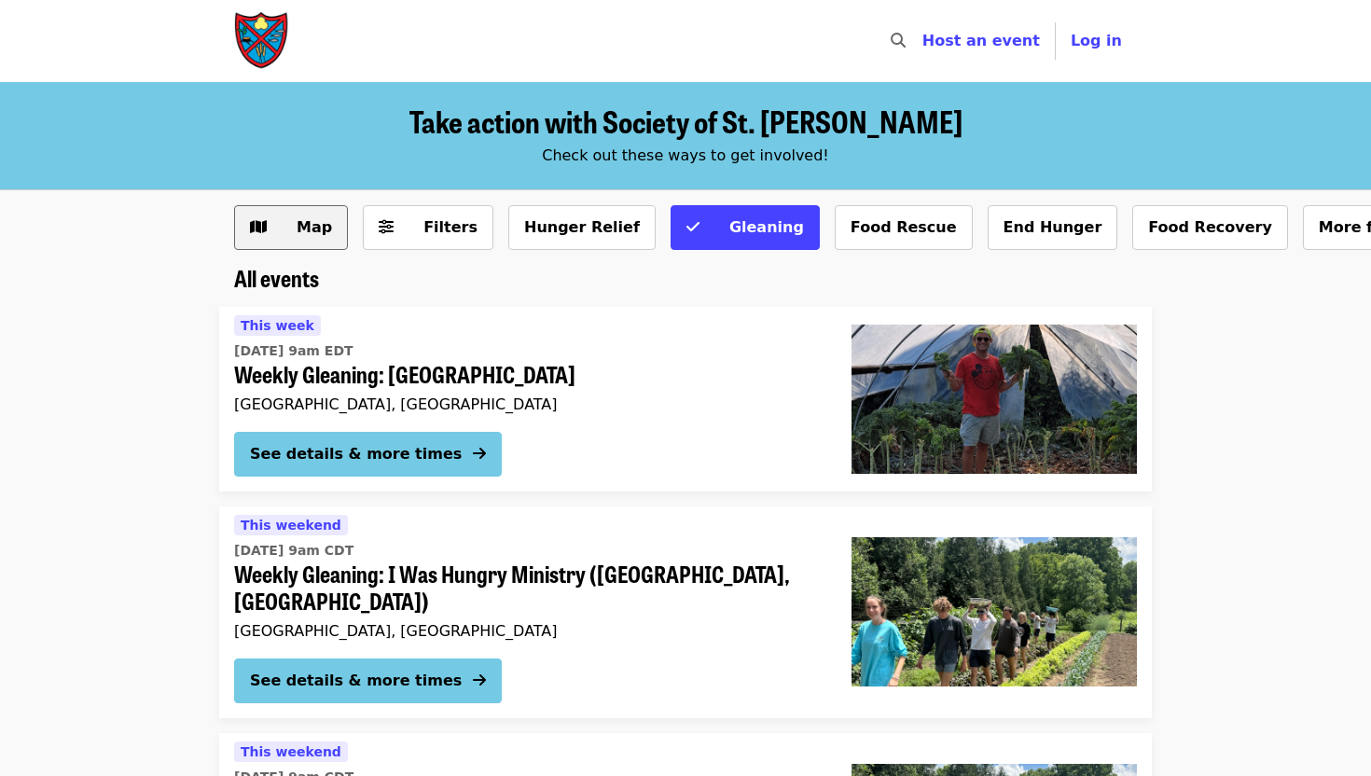
click at [309, 229] on span "Map" at bounding box center [314, 227] width 35 height 18
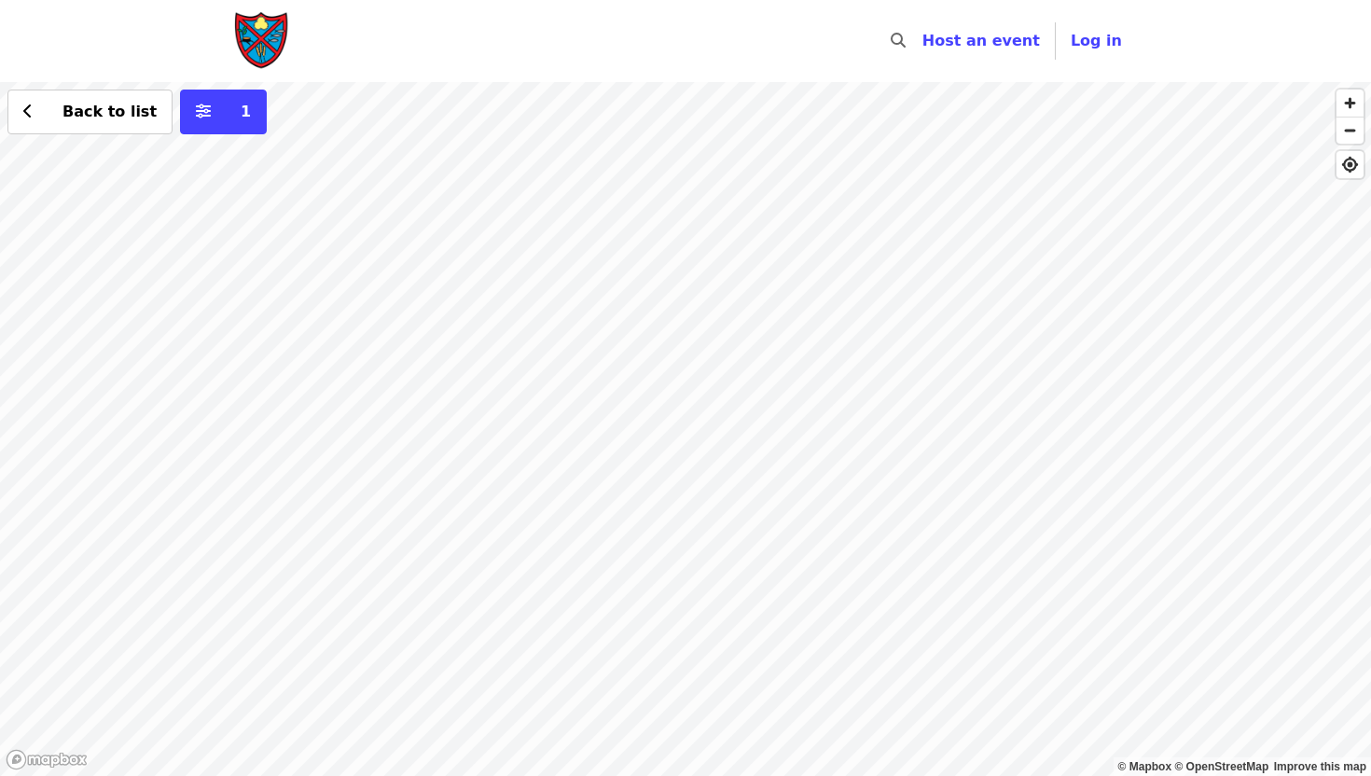
drag, startPoint x: 810, startPoint y: 273, endPoint x: 376, endPoint y: 351, distance: 440.6
click at [376, 351] on div "Back to list 1" at bounding box center [685, 429] width 1371 height 694
drag, startPoint x: 873, startPoint y: 436, endPoint x: 549, endPoint y: 499, distance: 330.8
click at [549, 499] on div "Back to list 1" at bounding box center [685, 429] width 1371 height 694
drag, startPoint x: 829, startPoint y: 254, endPoint x: 761, endPoint y: 442, distance: 200.4
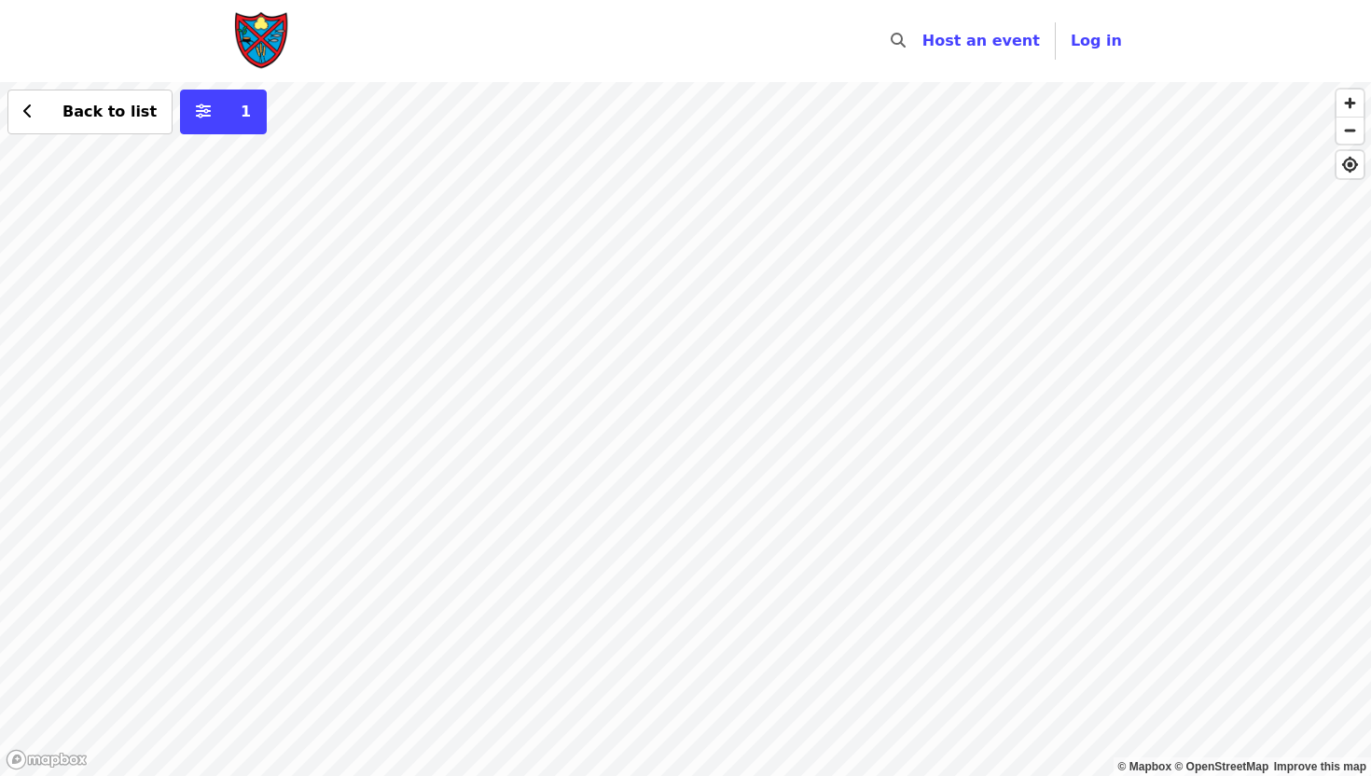
click at [761, 442] on div "Back to list 1" at bounding box center [685, 429] width 1371 height 694
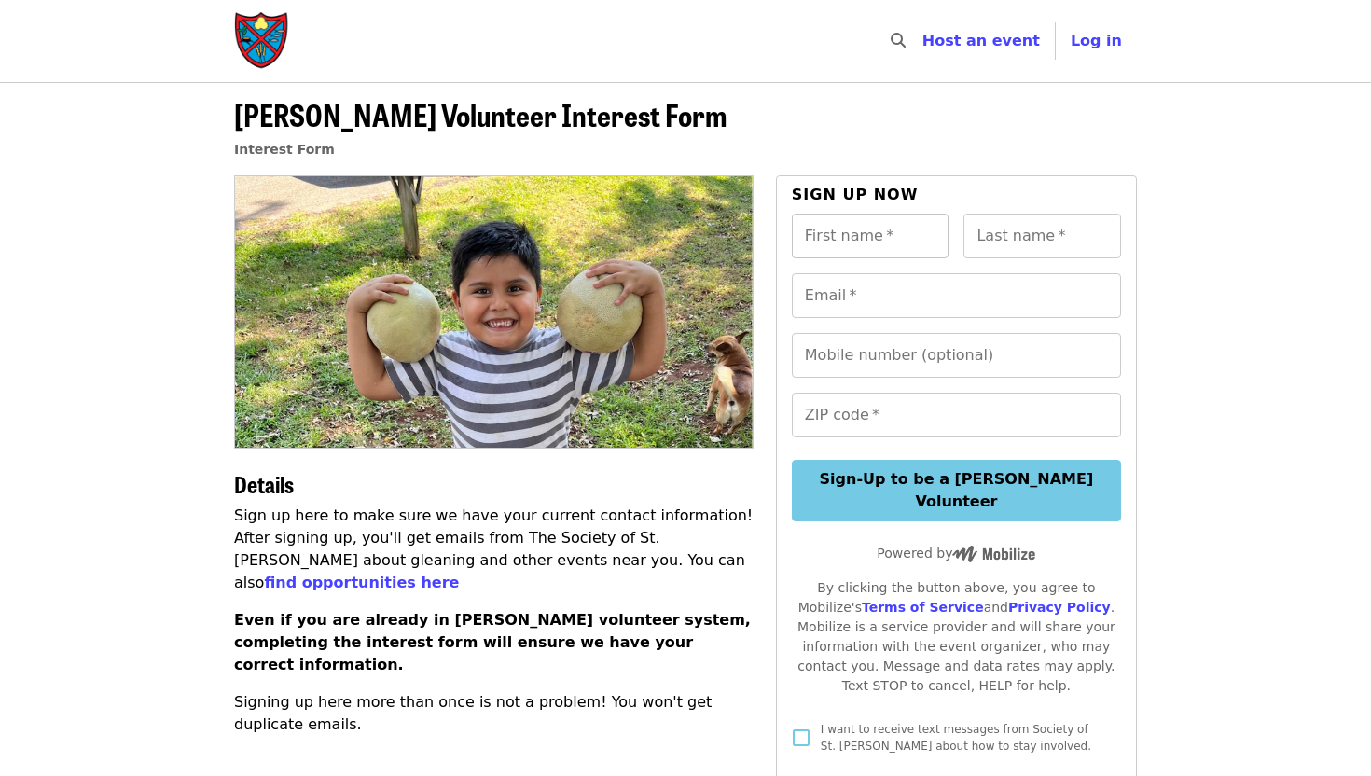
click at [841, 229] on div "First name   * First name *" at bounding box center [871, 236] width 158 height 45
type input "*******"
click at [1015, 238] on input "Last name   *" at bounding box center [1043, 236] width 158 height 45
type input "*******"
click at [924, 291] on input "Email   *" at bounding box center [956, 295] width 329 height 45
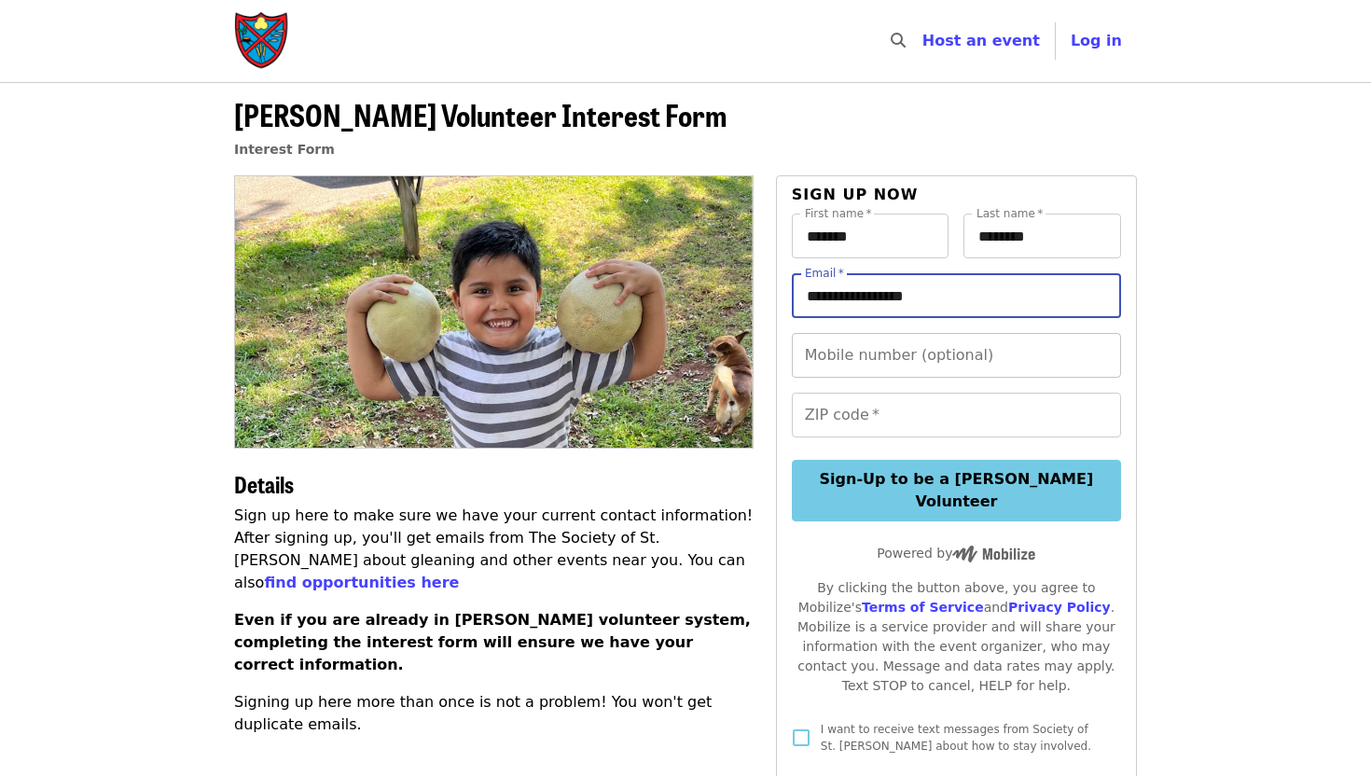
type input "**********"
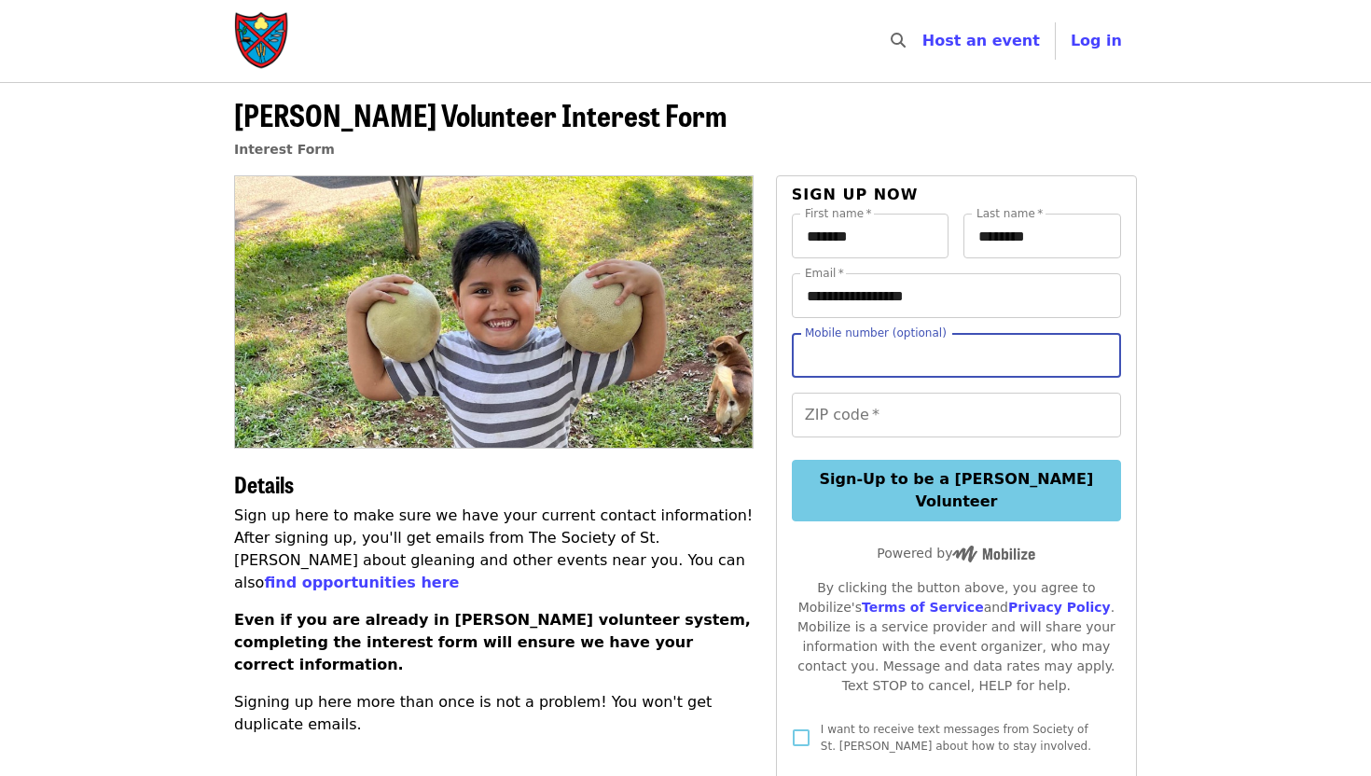
click at [866, 345] on div "Mobile number (optional) Mobile number (optional)" at bounding box center [956, 355] width 329 height 45
type input "**********"
click at [836, 403] on div "ZIP code   * ZIP code *" at bounding box center [956, 415] width 329 height 45
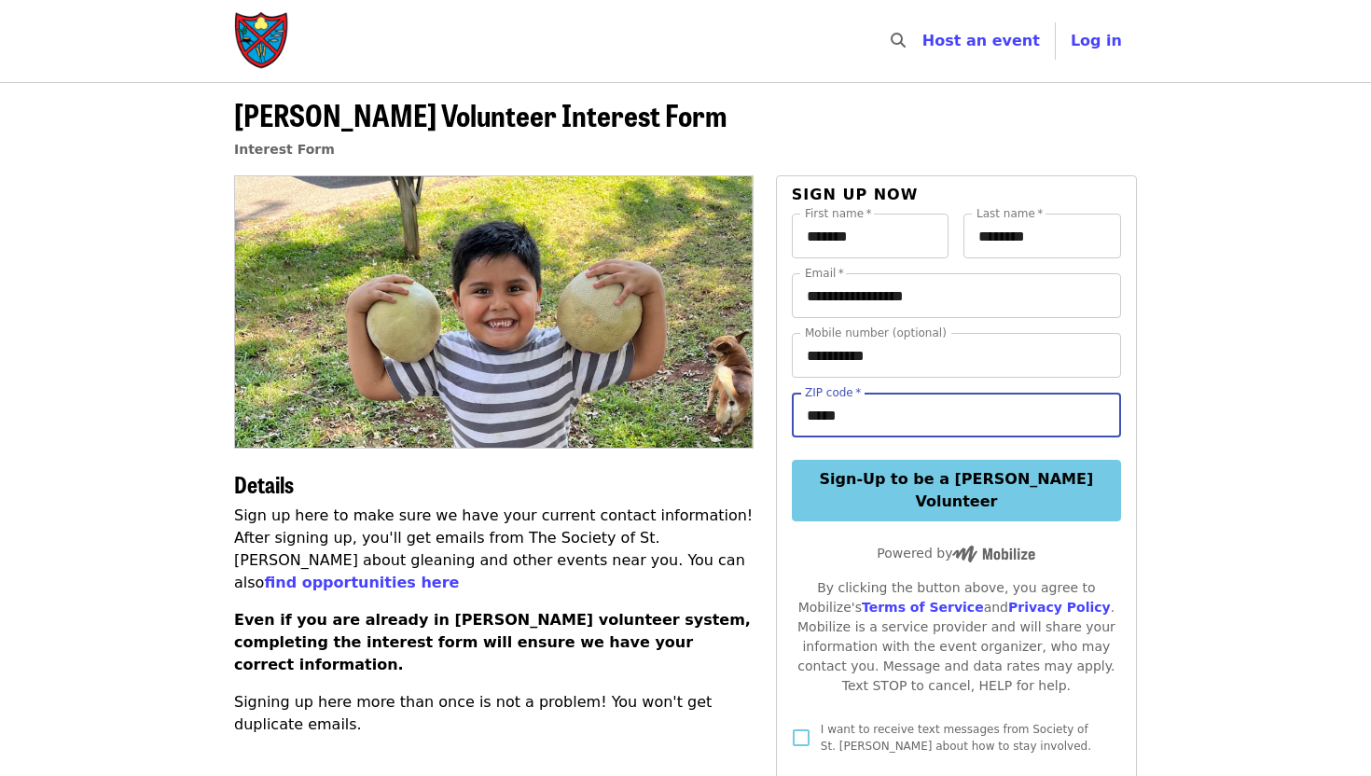
type input "*****"
click at [1204, 297] on article "**********" at bounding box center [685, 616] width 1371 height 1069
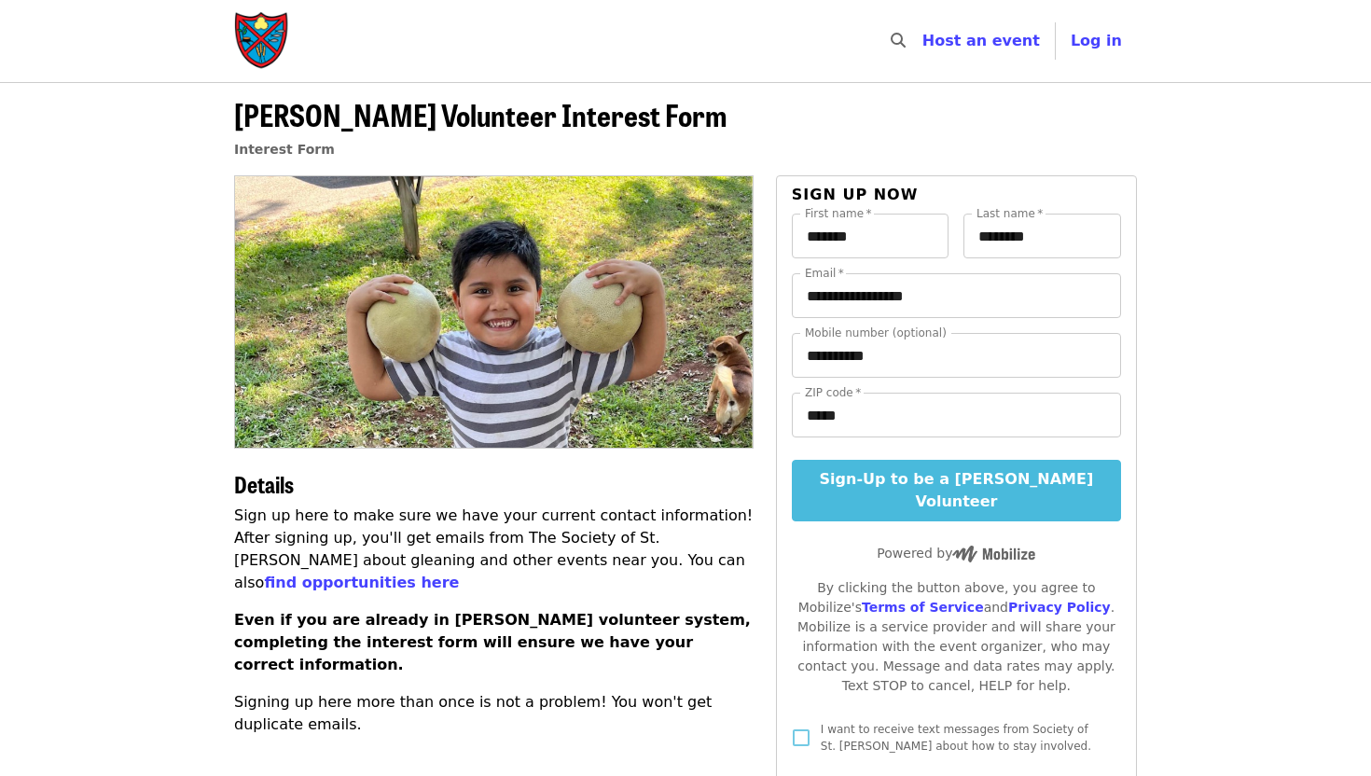
click at [1005, 495] on button "Sign-Up to be a [PERSON_NAME] Volunteer" at bounding box center [956, 491] width 329 height 62
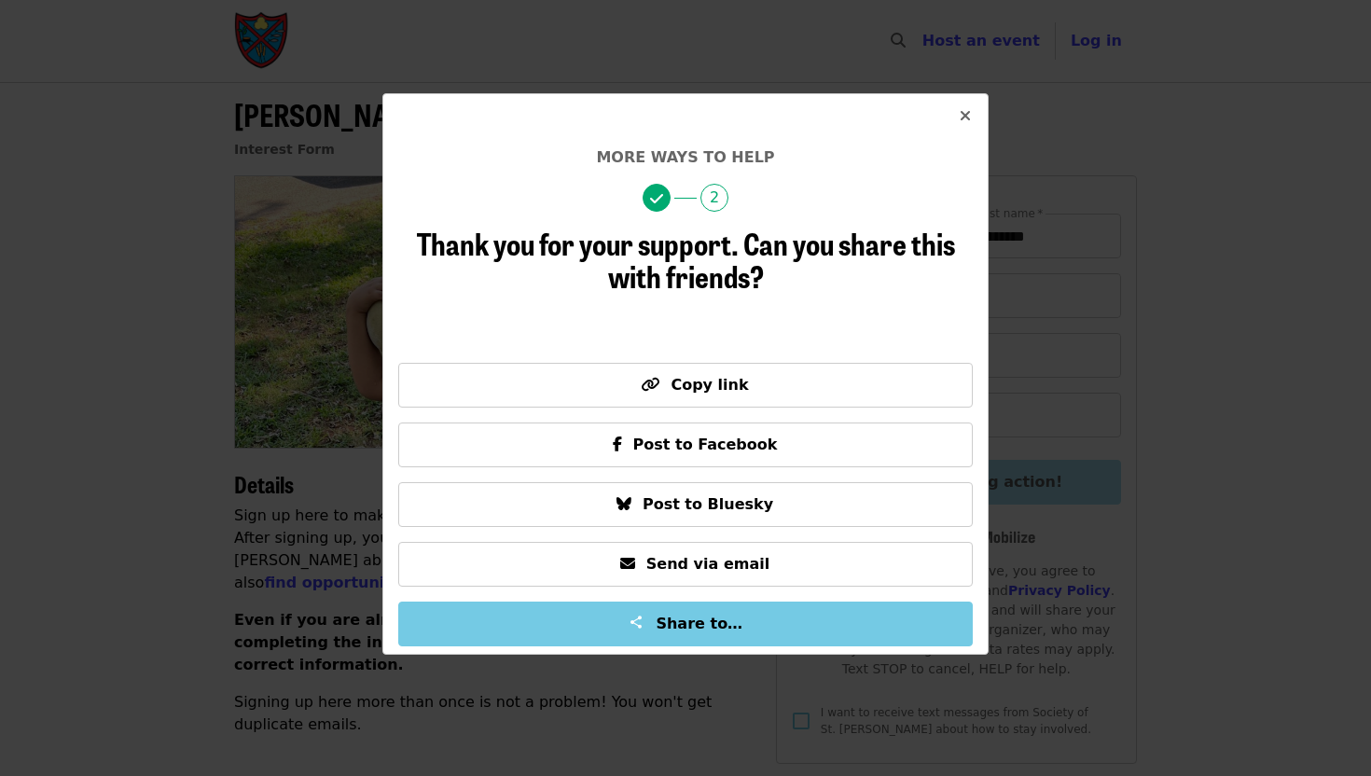
click at [966, 113] on icon "times icon" at bounding box center [965, 116] width 11 height 18
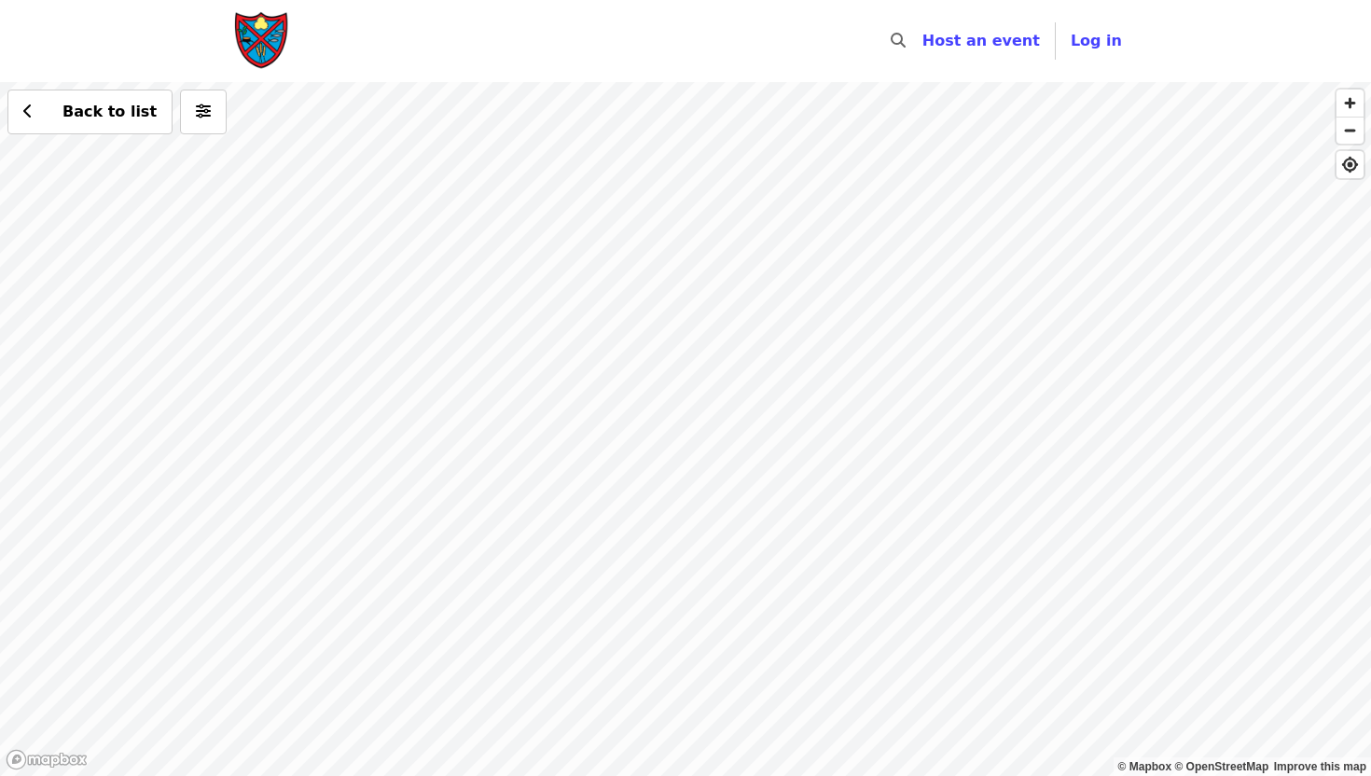
drag, startPoint x: 834, startPoint y: 250, endPoint x: 762, endPoint y: 260, distance: 72.6
click at [763, 260] on div "Back to list" at bounding box center [685, 429] width 1371 height 694
drag, startPoint x: 845, startPoint y: 324, endPoint x: 805, endPoint y: 395, distance: 81.5
click at [809, 396] on div "Back to list" at bounding box center [685, 429] width 1371 height 694
drag, startPoint x: 872, startPoint y: 323, endPoint x: 825, endPoint y: 343, distance: 51.8
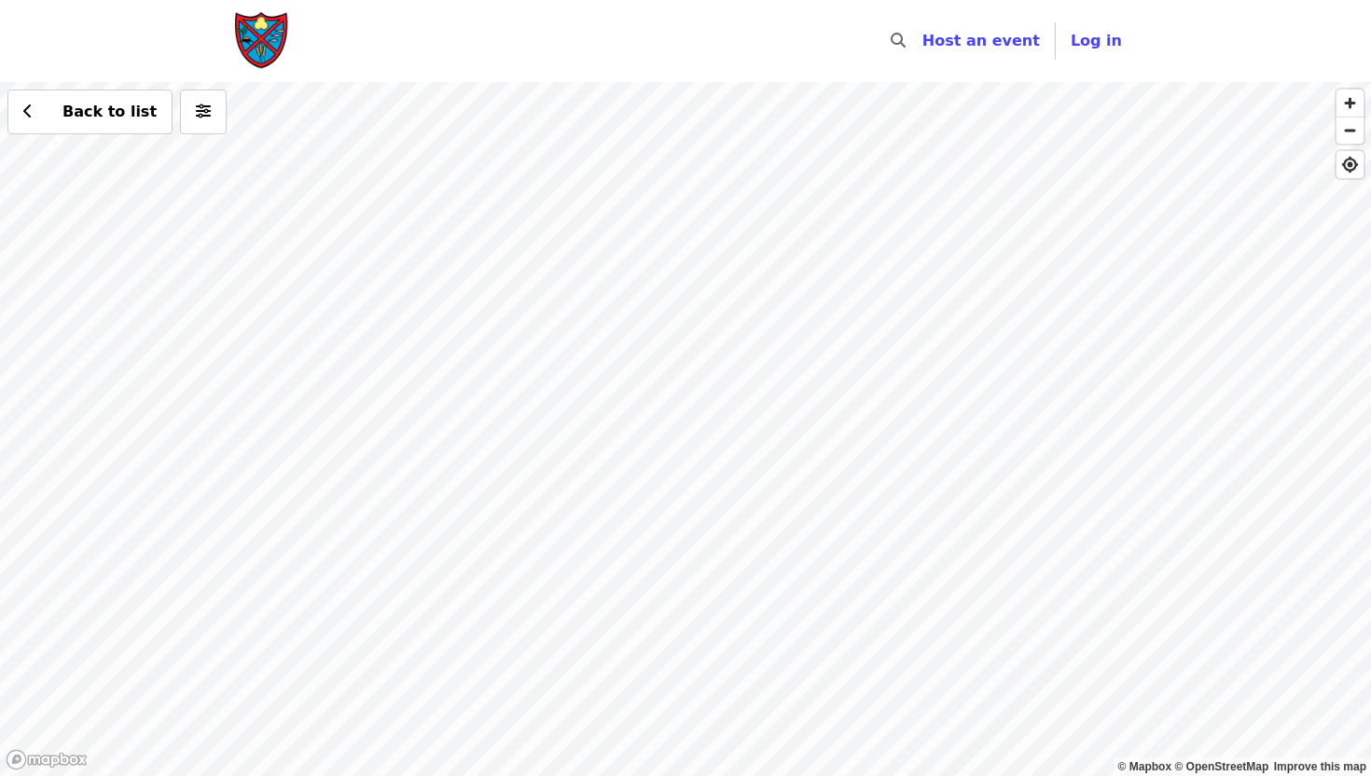
click at [825, 344] on div "Back to list" at bounding box center [685, 429] width 1371 height 694
drag, startPoint x: 824, startPoint y: 338, endPoint x: 811, endPoint y: 475, distance: 137.7
click at [812, 477] on div "Back to list" at bounding box center [685, 429] width 1371 height 694
drag, startPoint x: 771, startPoint y: 329, endPoint x: 691, endPoint y: 654, distance: 334.2
click at [691, 654] on div "Back to list" at bounding box center [685, 429] width 1371 height 694
